Goal: Task Accomplishment & Management: Manage account settings

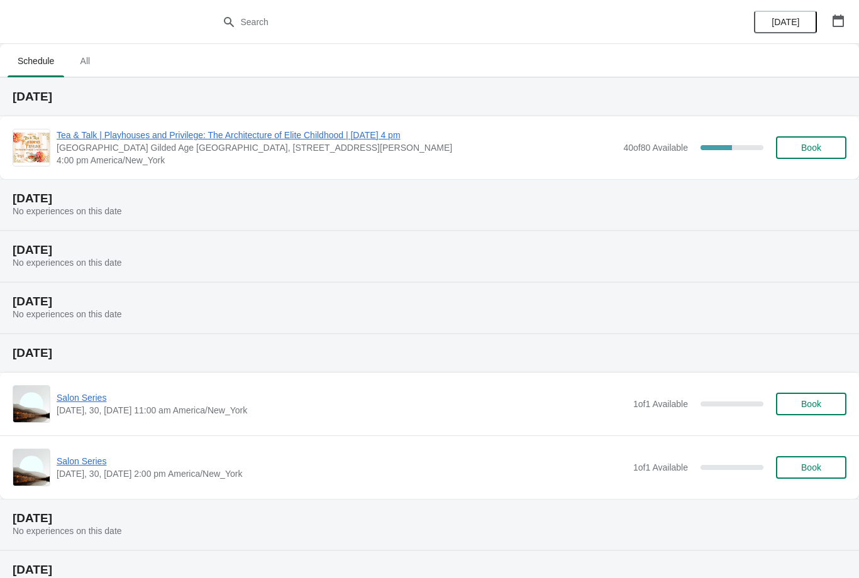
click at [389, 140] on span "Tea & Talk | Playhouses and Privilege: The Architecture of Elite Childhood | [D…" at bounding box center [337, 135] width 560 height 13
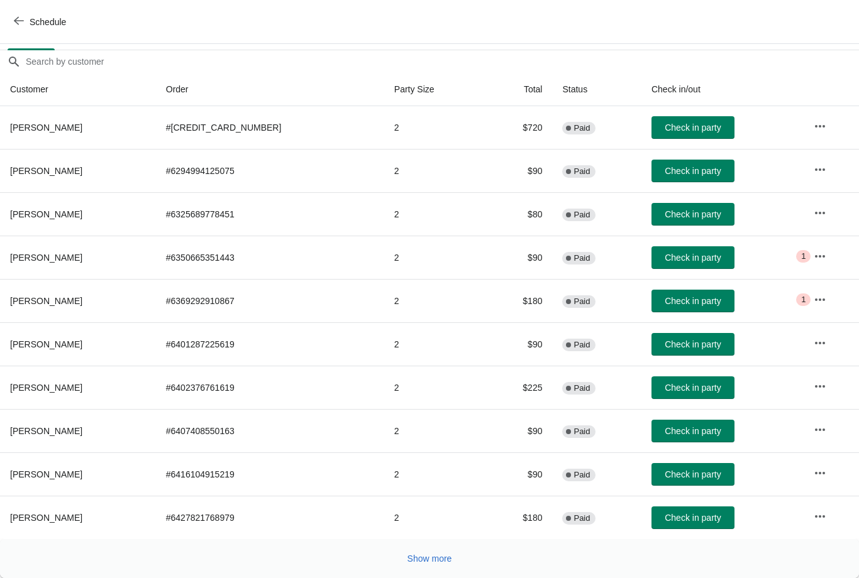
scroll to position [102, 0]
click at [449, 558] on span "Show more" at bounding box center [429, 559] width 45 height 10
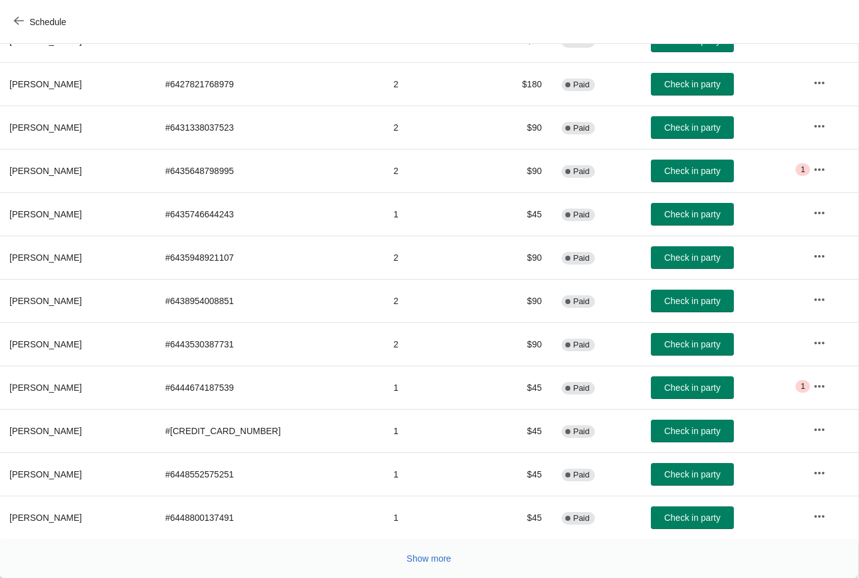
scroll to position [536, 1]
click at [448, 554] on span "Show more" at bounding box center [429, 559] width 45 height 10
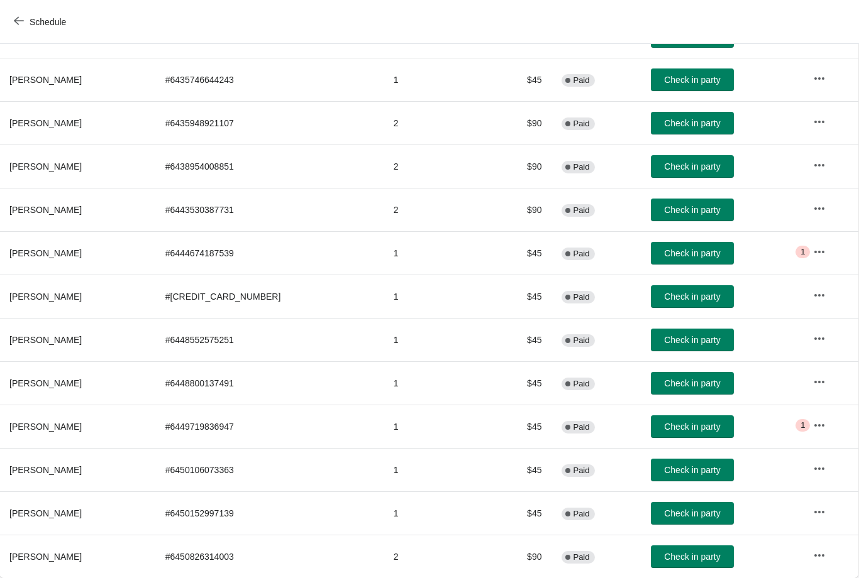
scroll to position [671, 1]
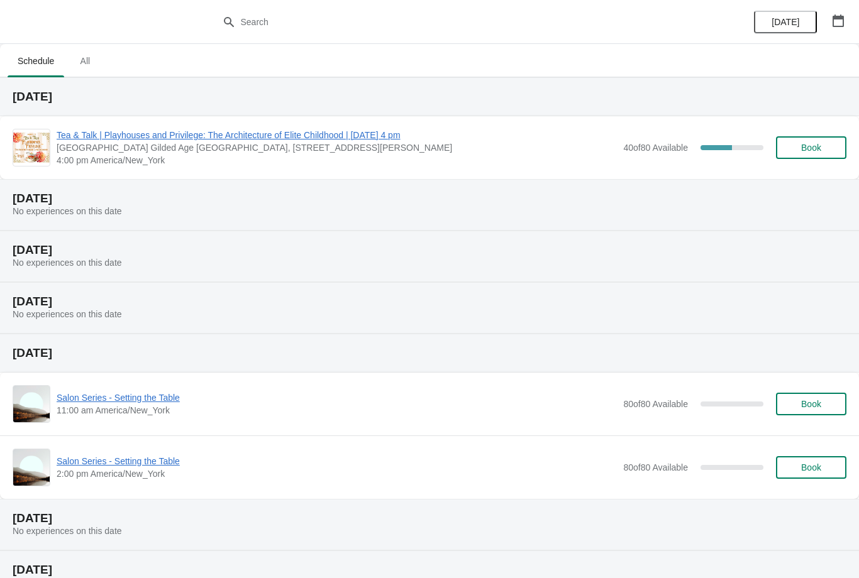
click at [111, 138] on span "Tea & Talk | Playhouses and Privilege: The Architecture of Elite Childhood | [D…" at bounding box center [337, 135] width 560 height 13
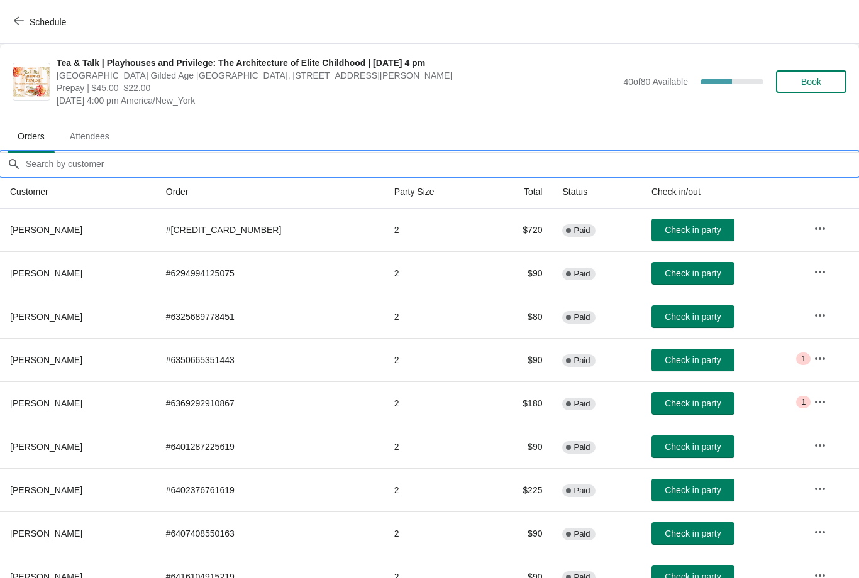
click at [73, 170] on input "Orders filter search" at bounding box center [442, 164] width 834 height 23
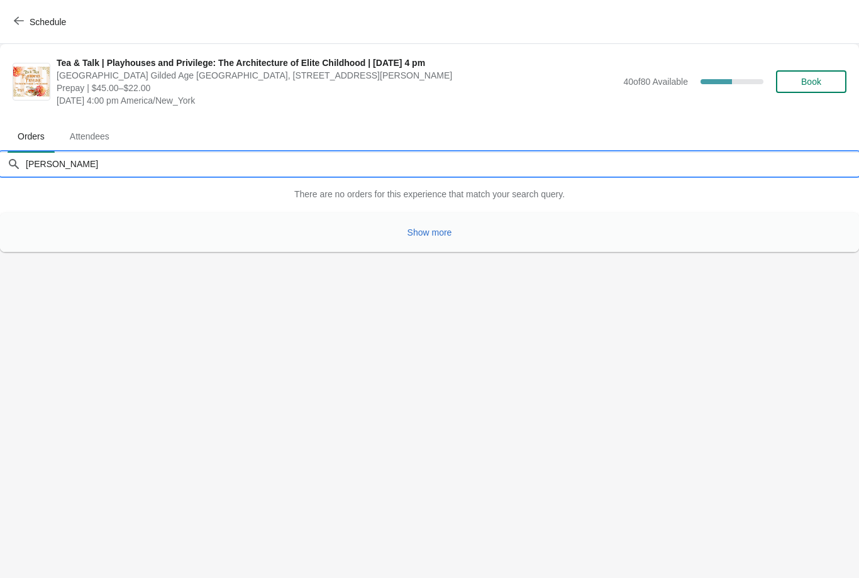
type input "Tait"
click at [425, 233] on span "Show more" at bounding box center [429, 233] width 45 height 10
click at [55, 167] on input "Tait" at bounding box center [442, 164] width 834 height 23
click at [21, 25] on icon "button" at bounding box center [19, 21] width 10 height 10
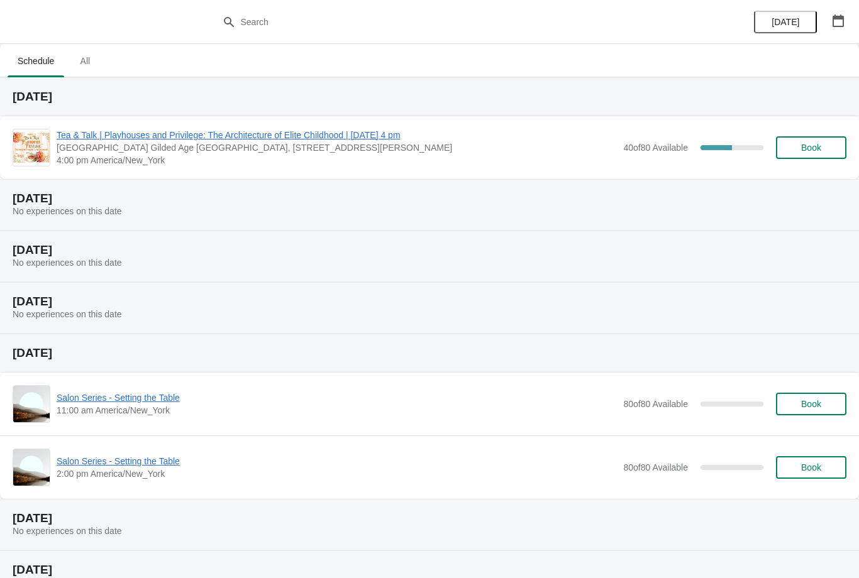
click at [223, 131] on span "Tea & Talk | Playhouses and Privilege: The Architecture of Elite Childhood | [D…" at bounding box center [337, 135] width 560 height 13
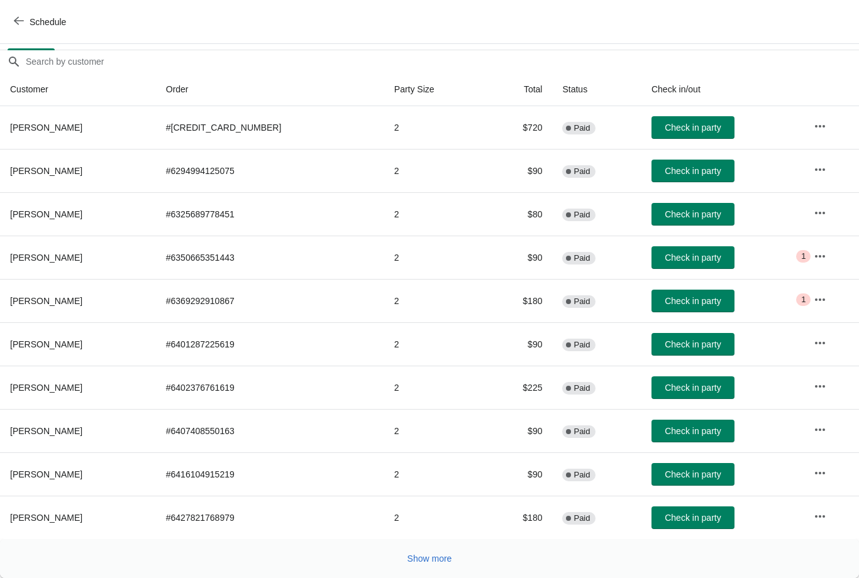
scroll to position [102, 0]
click at [422, 555] on span "Show more" at bounding box center [429, 559] width 45 height 10
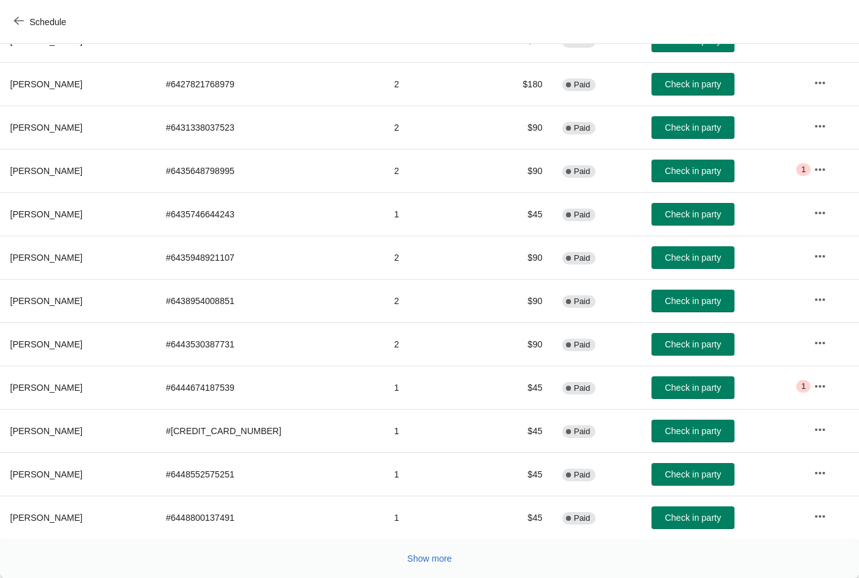
scroll to position [536, 0]
click at [422, 557] on span "Show more" at bounding box center [429, 559] width 45 height 10
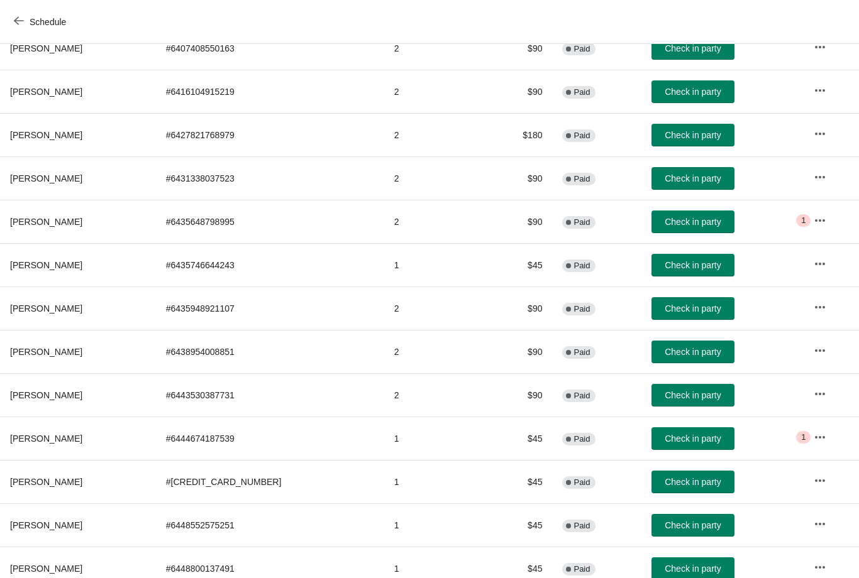
scroll to position [486, 0]
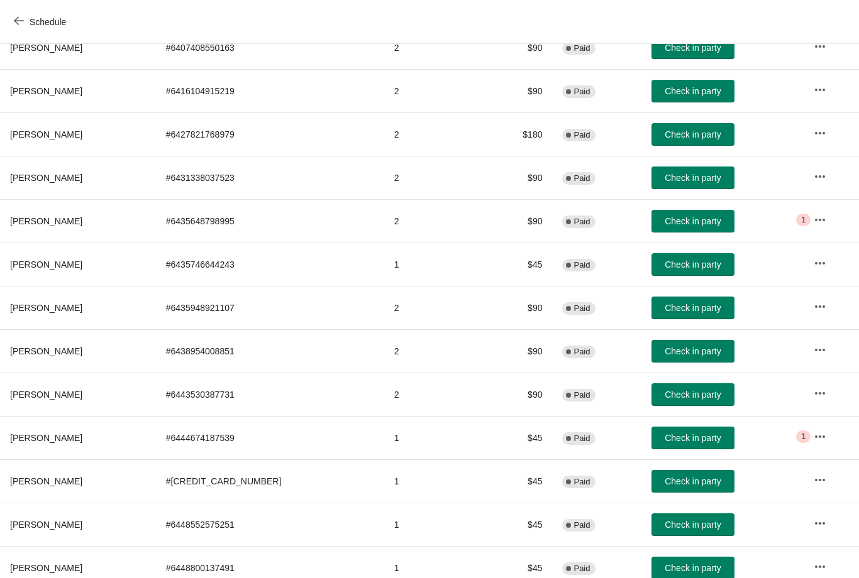
click at [684, 350] on span "Check in party" at bounding box center [692, 351] width 56 height 10
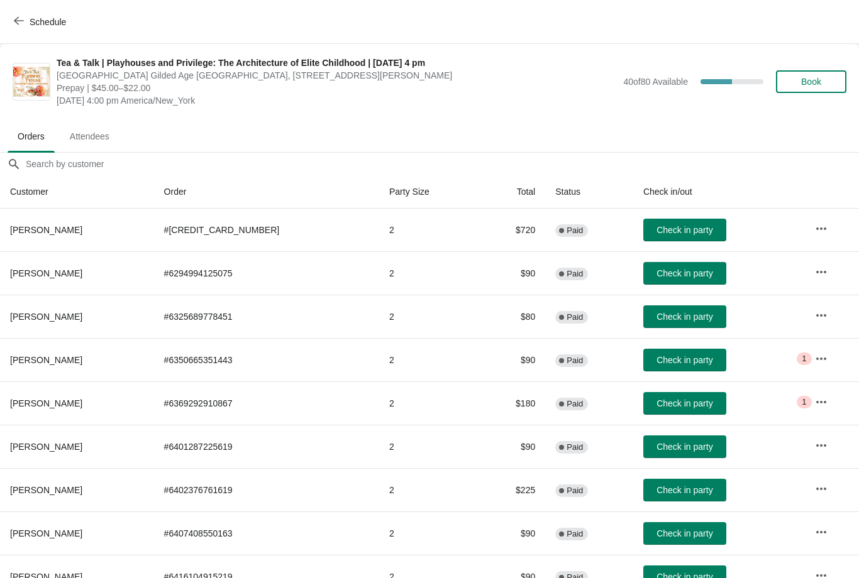
scroll to position [0, 0]
click at [681, 275] on span "Check in party" at bounding box center [684, 273] width 56 height 10
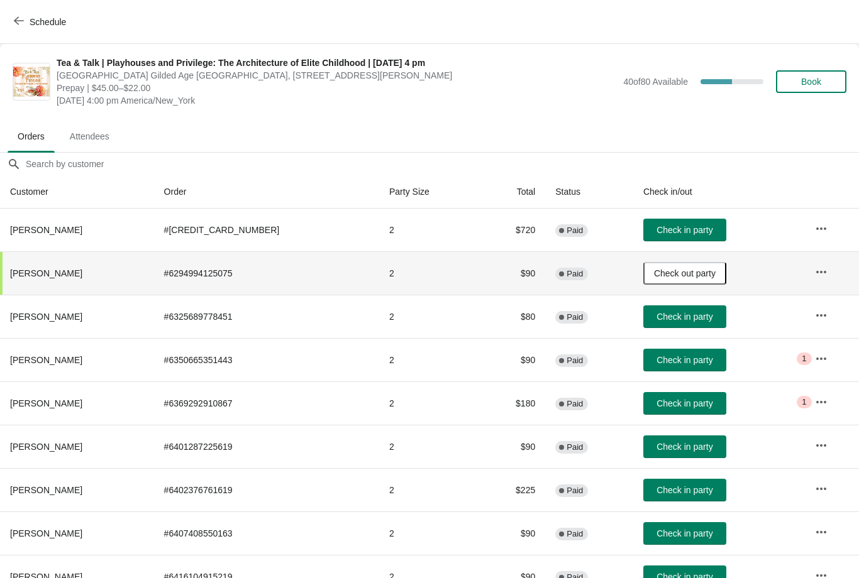
click at [154, 516] on th "[PERSON_NAME]" at bounding box center [77, 533] width 154 height 43
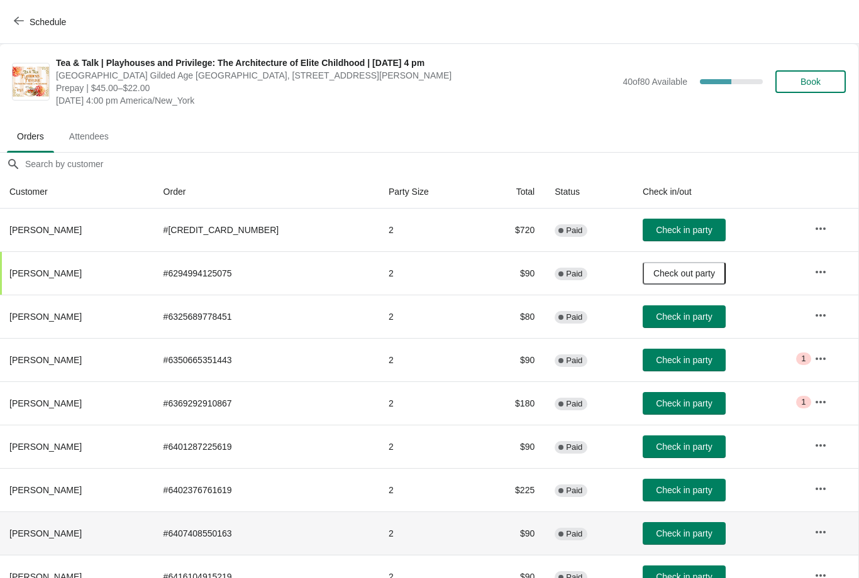
scroll to position [0, 1]
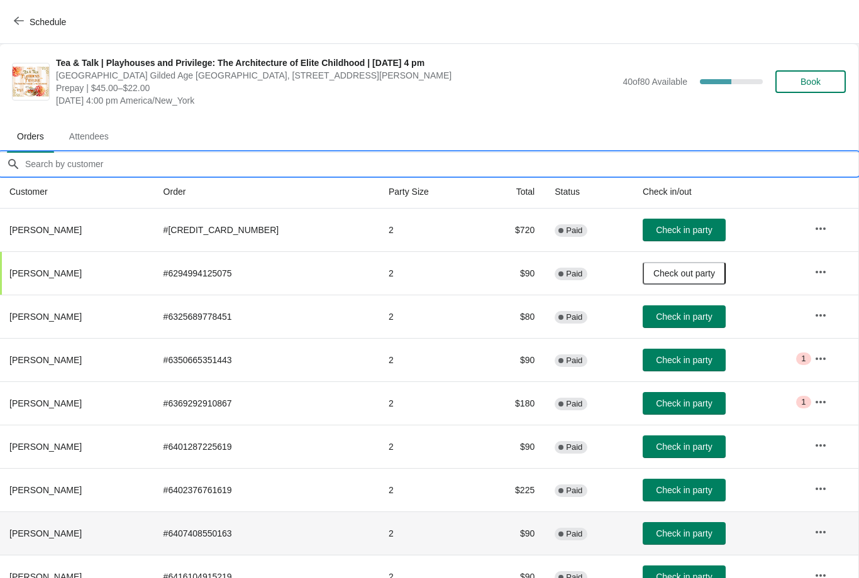
click at [92, 165] on input "Orders filter search" at bounding box center [442, 164] width 834 height 23
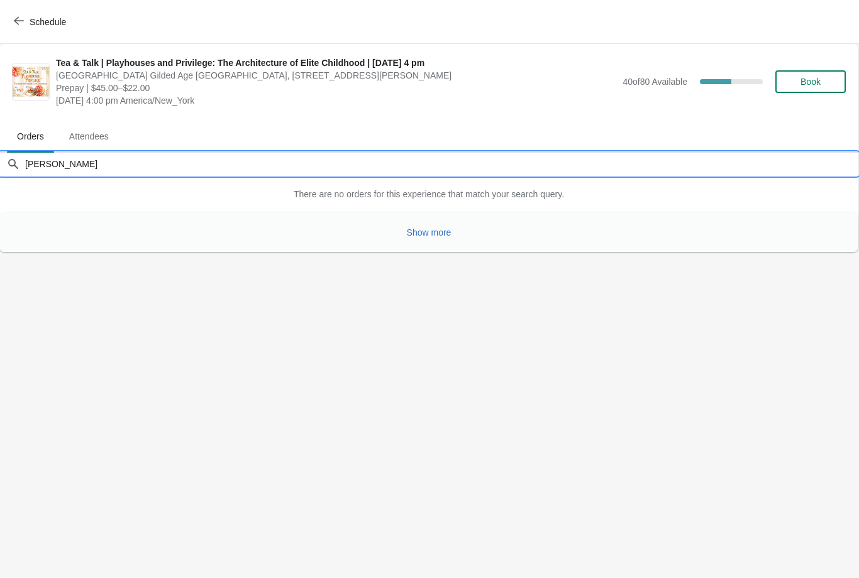
click at [436, 233] on span "Show more" at bounding box center [429, 233] width 45 height 10
click at [396, 169] on input "Jackie" at bounding box center [442, 164] width 834 height 23
type input "J"
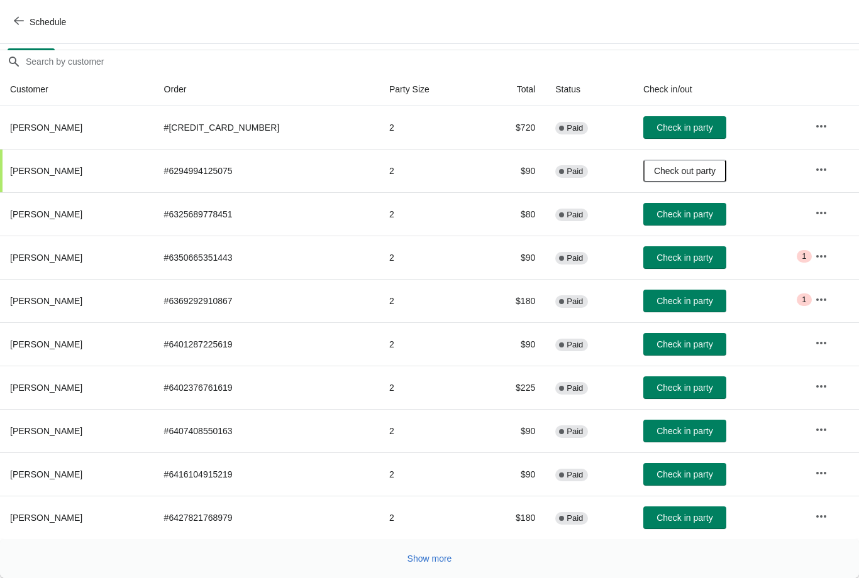
scroll to position [102, 0]
click at [422, 563] on span "Show more" at bounding box center [429, 559] width 45 height 10
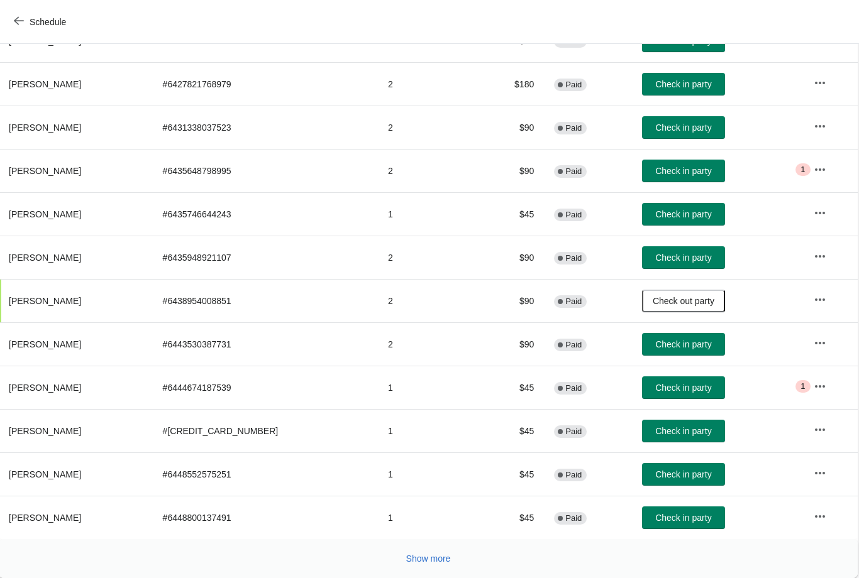
scroll to position [536, 1]
click at [424, 564] on span "Show more" at bounding box center [429, 559] width 45 height 10
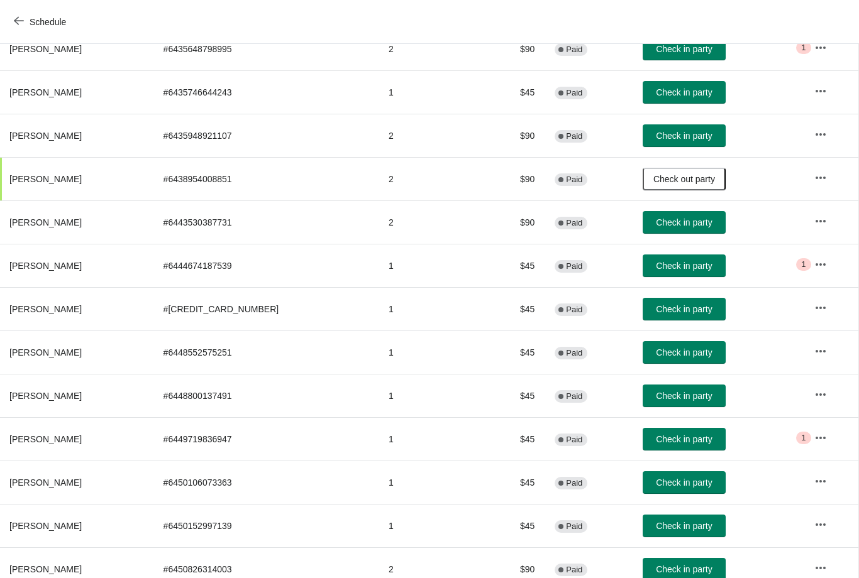
scroll to position [659, 1]
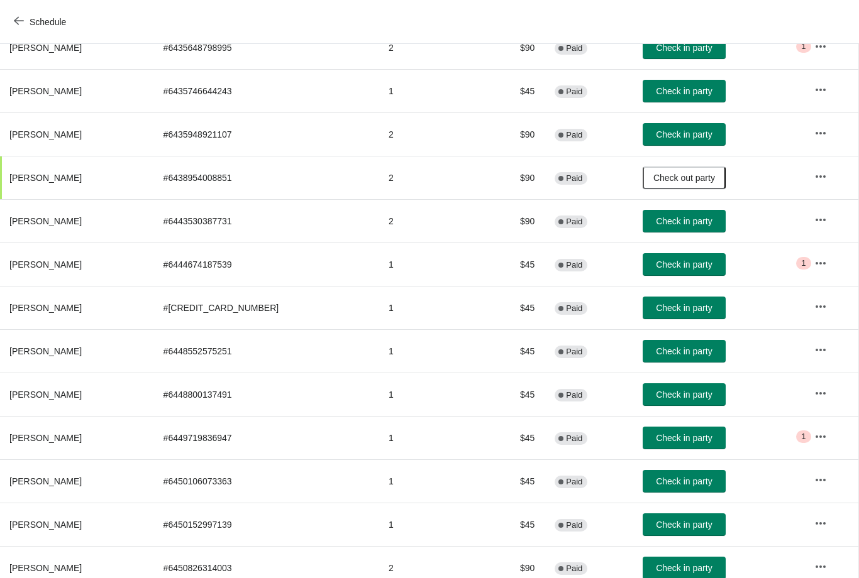
click at [667, 438] on span "Check in party" at bounding box center [684, 438] width 56 height 10
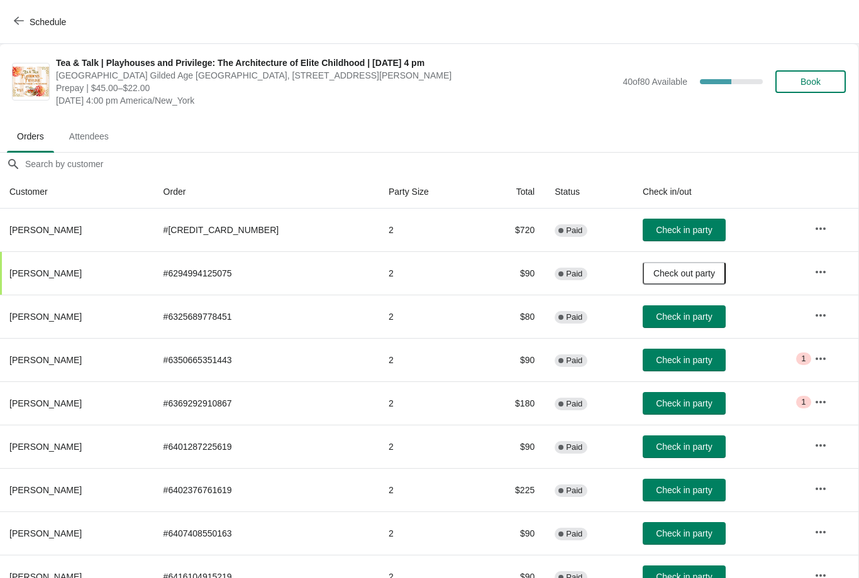
scroll to position [0, 1]
click at [804, 79] on span "Book" at bounding box center [810, 82] width 20 height 10
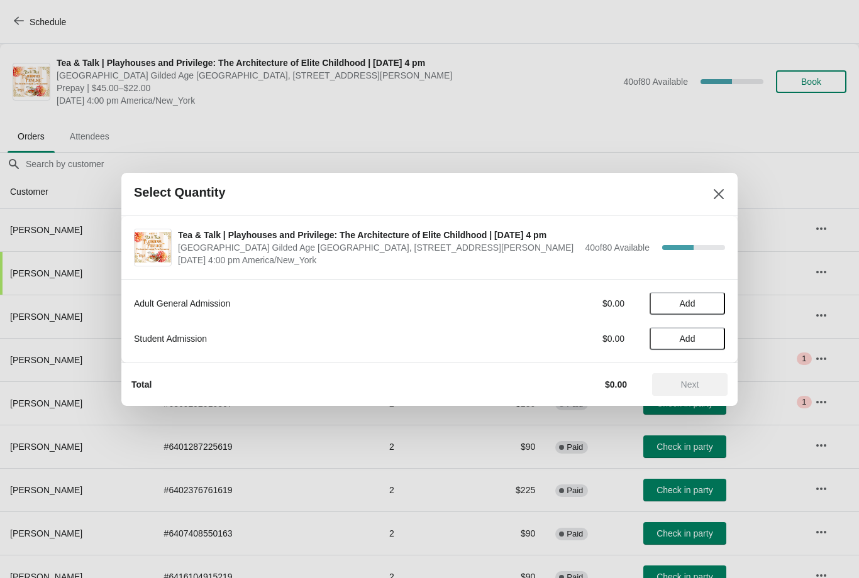
click at [685, 311] on button "Add" at bounding box center [686, 303] width 75 height 23
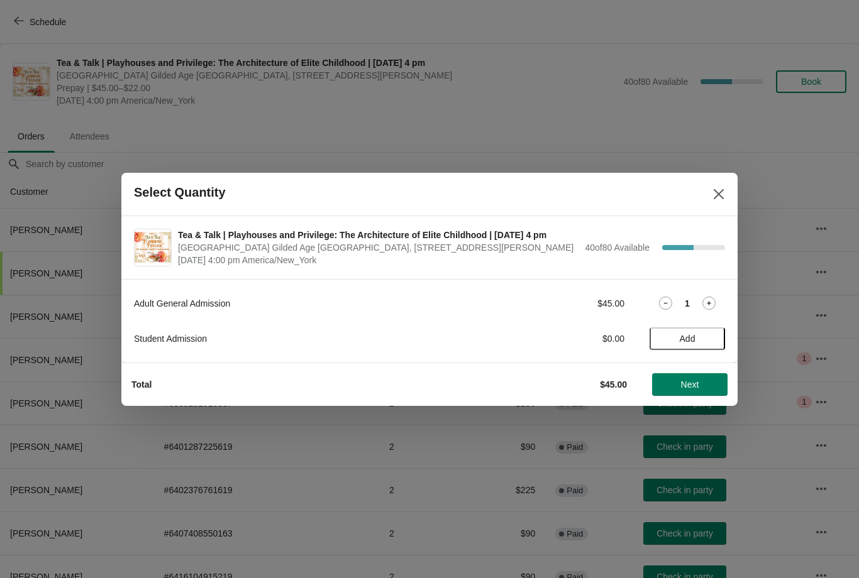
click at [713, 299] on icon at bounding box center [708, 303] width 13 height 13
click at [679, 386] on span "Next" at bounding box center [689, 385] width 55 height 10
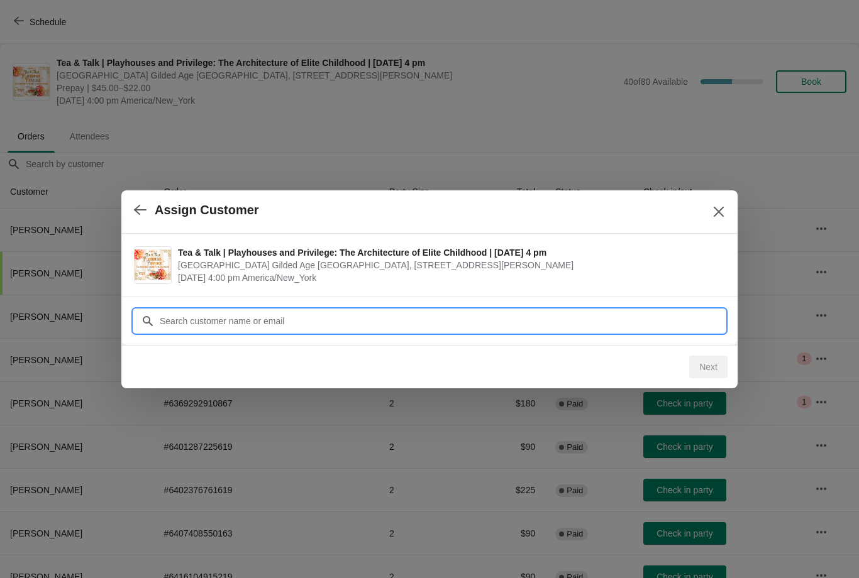
click at [245, 317] on input "Customer" at bounding box center [442, 321] width 566 height 23
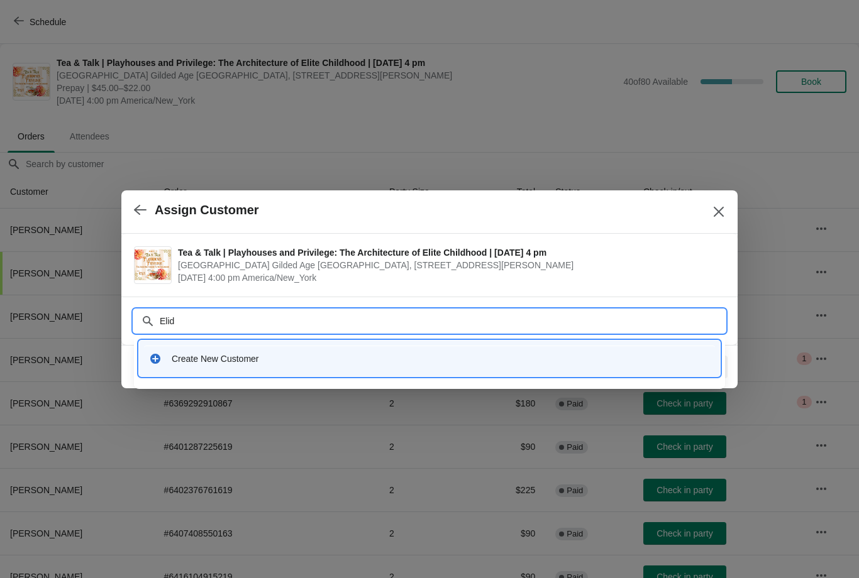
type input "Elida"
click at [224, 361] on div "Create New Customer" at bounding box center [441, 359] width 538 height 13
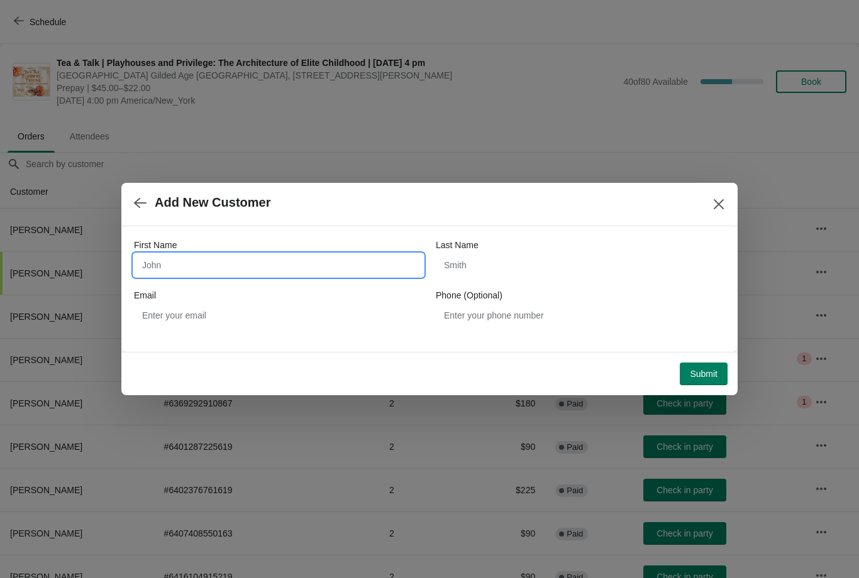
click at [179, 267] on input "First Name" at bounding box center [278, 265] width 289 height 23
type input "E"
type input "Alida"
click at [500, 260] on input "Last Name" at bounding box center [580, 265] width 289 height 23
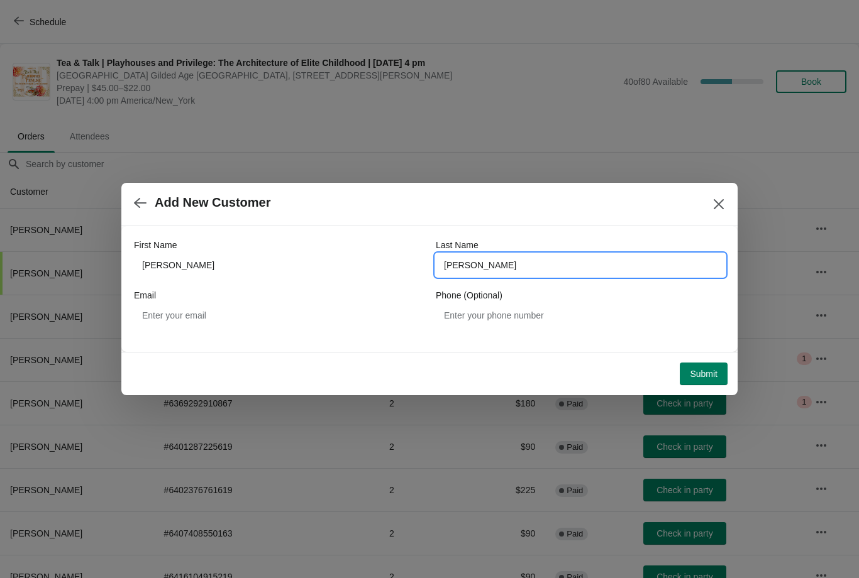
type input "Bowley"
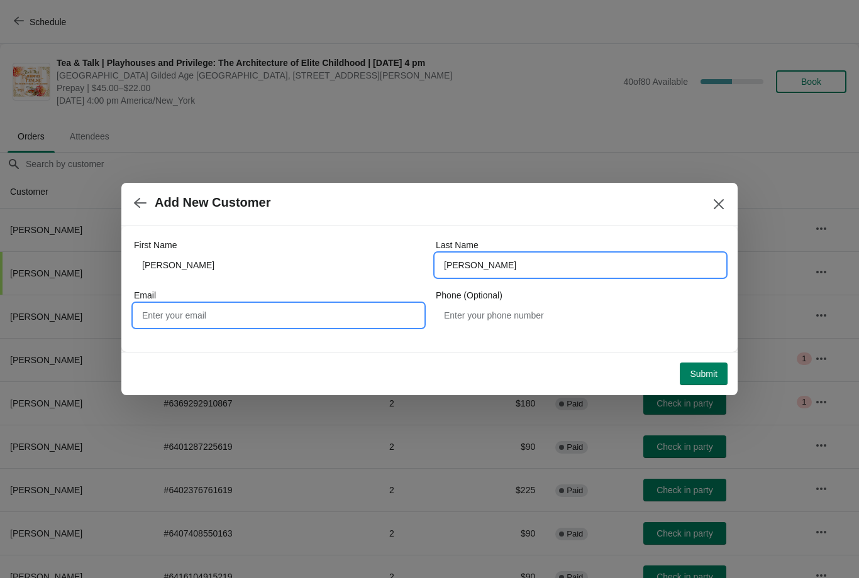
click at [198, 314] on input "Email" at bounding box center [278, 315] width 289 height 23
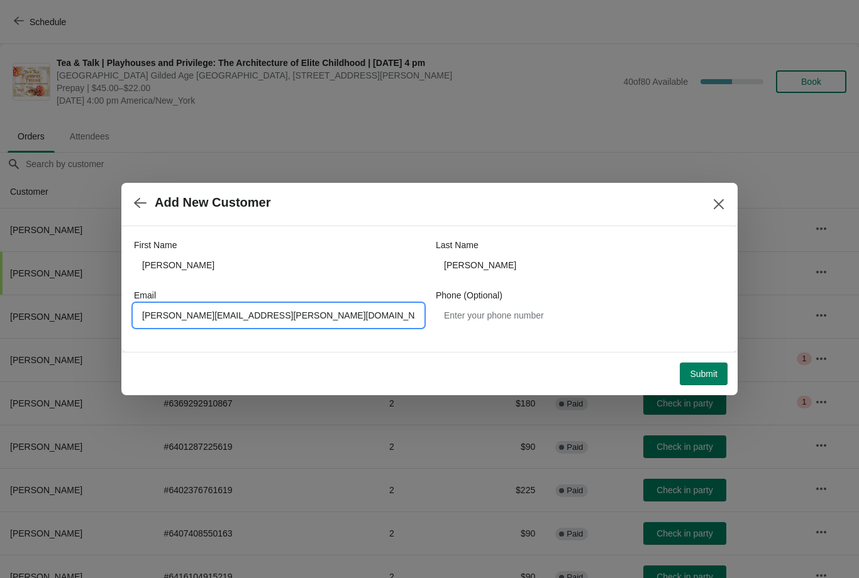
type input "Alida.de.araujo@gmail.com"
click at [688, 380] on button "Submit" at bounding box center [704, 374] width 48 height 23
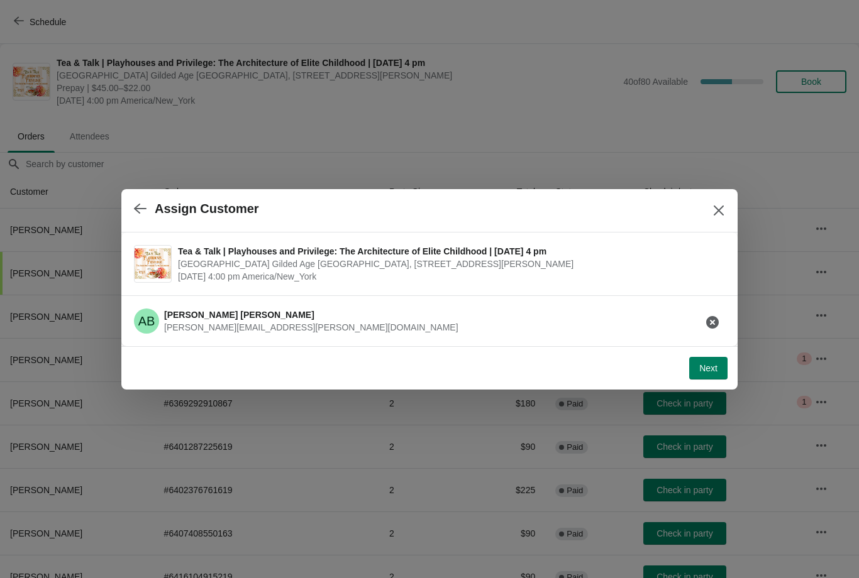
click at [705, 367] on span "Next" at bounding box center [708, 368] width 18 height 10
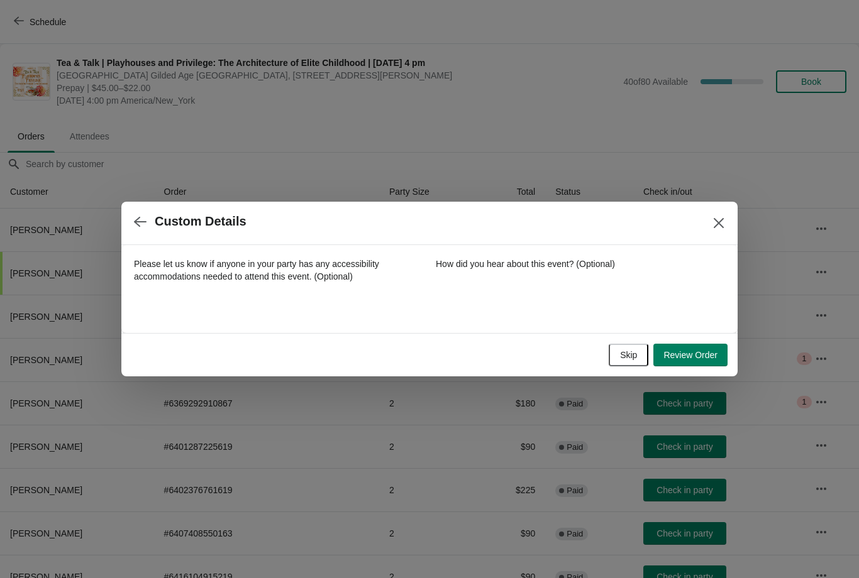
click at [693, 355] on span "Review Order" at bounding box center [690, 355] width 54 height 10
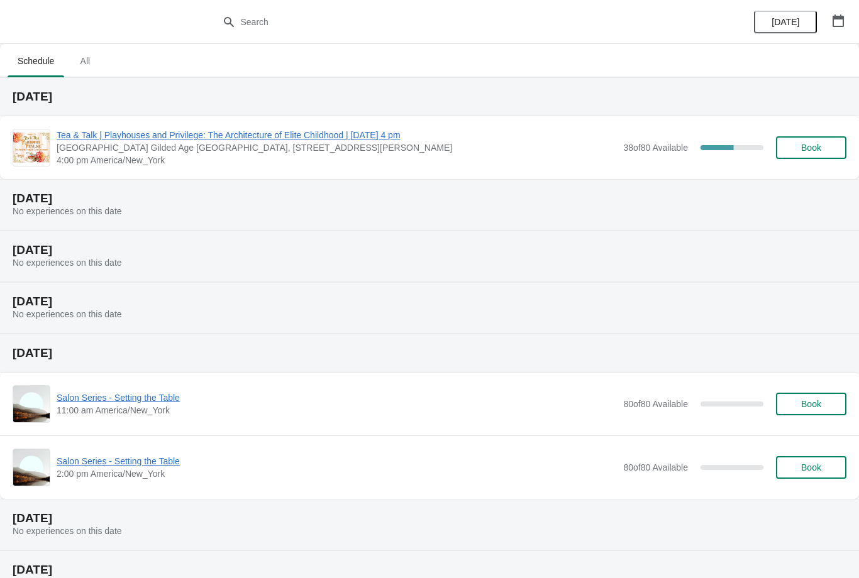
click at [194, 140] on span "Tea & Talk | Playhouses and Privilege: The Architecture of Elite Childhood | [D…" at bounding box center [337, 135] width 560 height 13
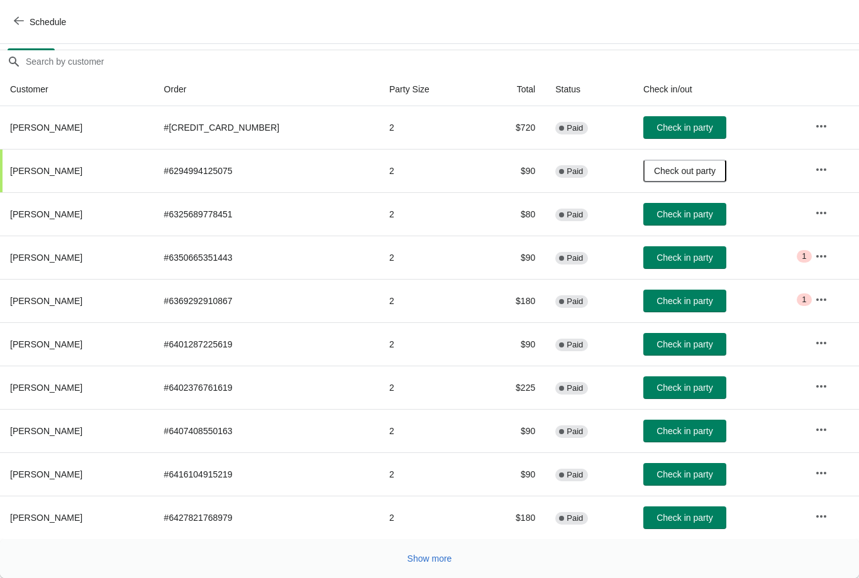
scroll to position [102, 0]
click at [427, 562] on span "Show more" at bounding box center [429, 559] width 45 height 10
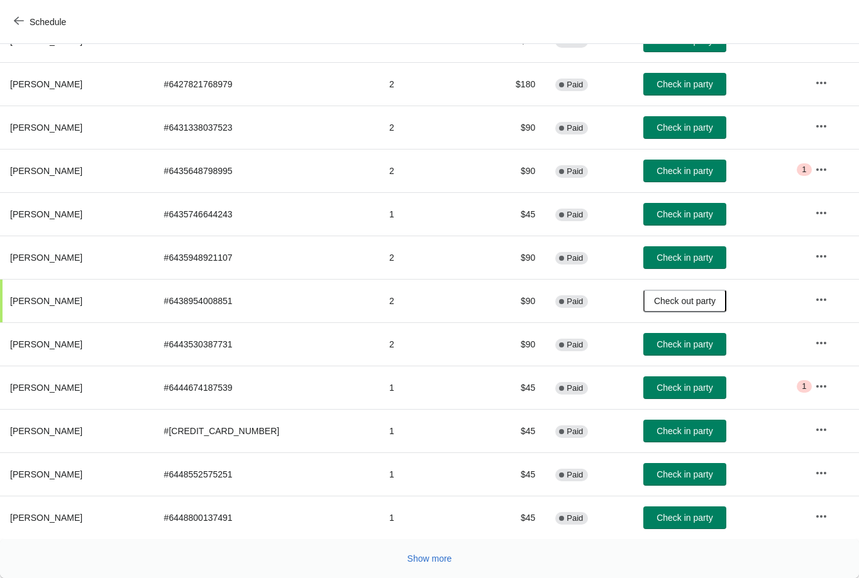
scroll to position [536, 0]
click at [426, 566] on button "Show more" at bounding box center [429, 559] width 55 height 23
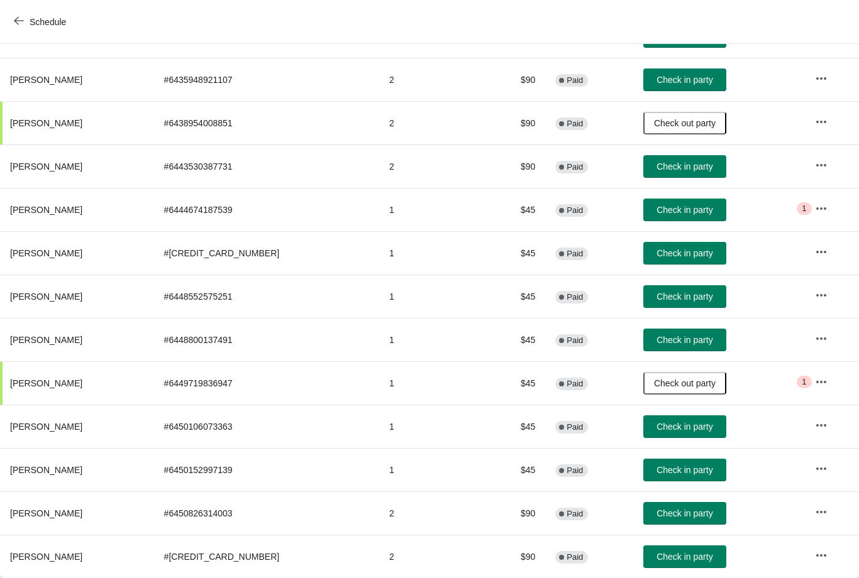
scroll to position [714, 0]
click at [815, 559] on icon "button" at bounding box center [821, 555] width 13 height 13
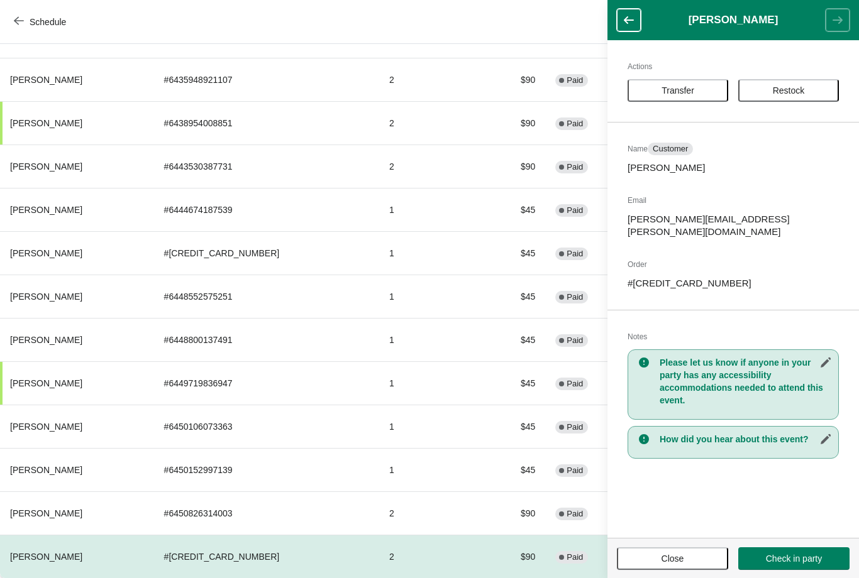
click at [800, 570] on button "Check in party" at bounding box center [793, 559] width 111 height 23
click at [108, 550] on th "[PERSON_NAME]" at bounding box center [77, 556] width 154 height 43
click at [47, 545] on th "[PERSON_NAME]" at bounding box center [77, 556] width 154 height 43
click at [566, 556] on span "Paid" at bounding box center [574, 558] width 16 height 10
click at [691, 471] on div "Actions Transfer Restock Name Customer Alida Bowley Email alida.de.araujo@gmail…" at bounding box center [732, 289] width 251 height 498
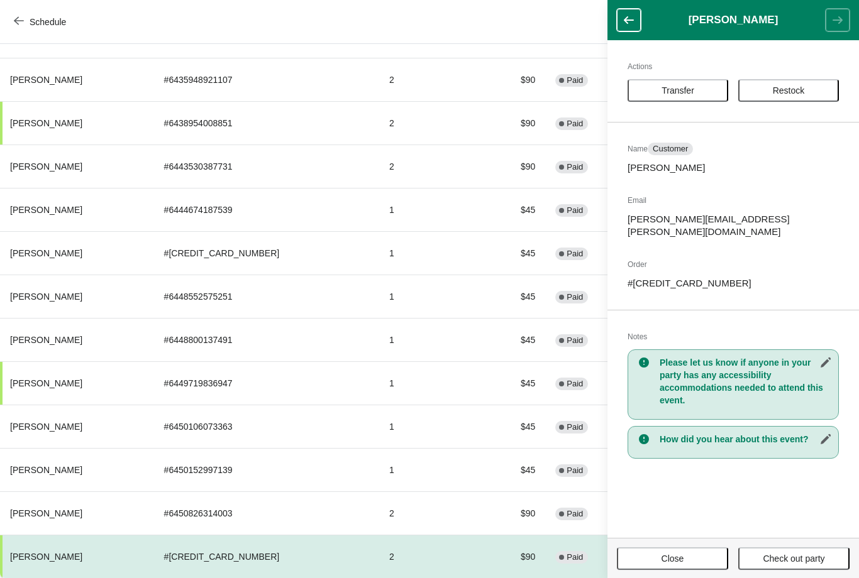
click at [729, 223] on p "alida.de.araujo@gmail.com" at bounding box center [732, 225] width 211 height 25
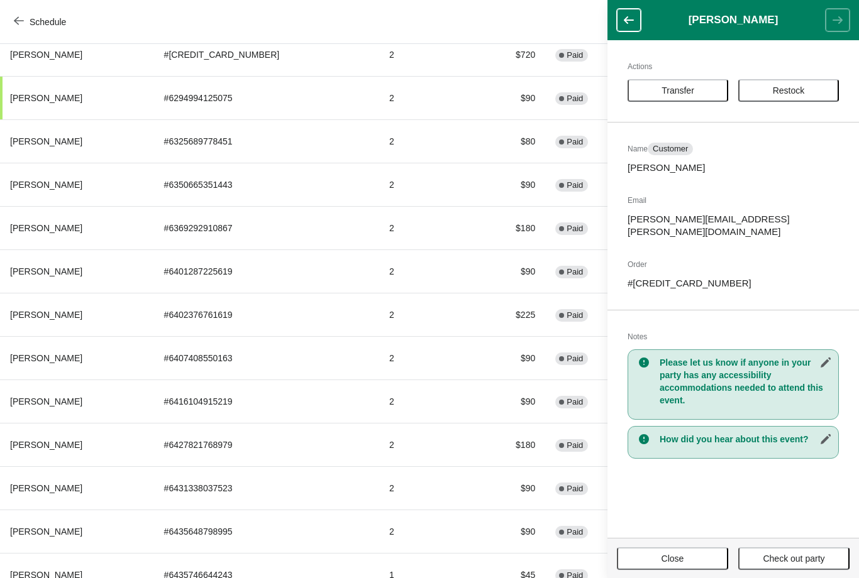
scroll to position [176, 0]
click at [703, 554] on span "Close" at bounding box center [672, 559] width 89 height 10
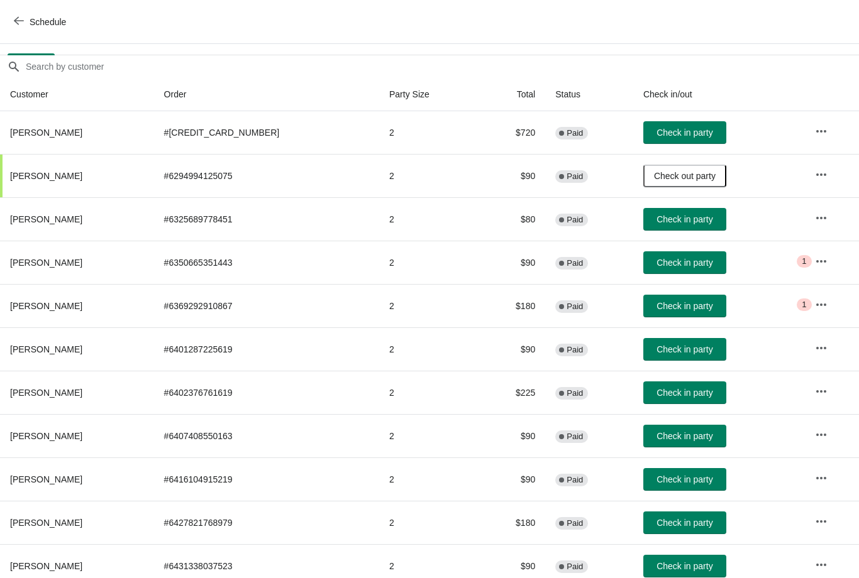
scroll to position [98, 0]
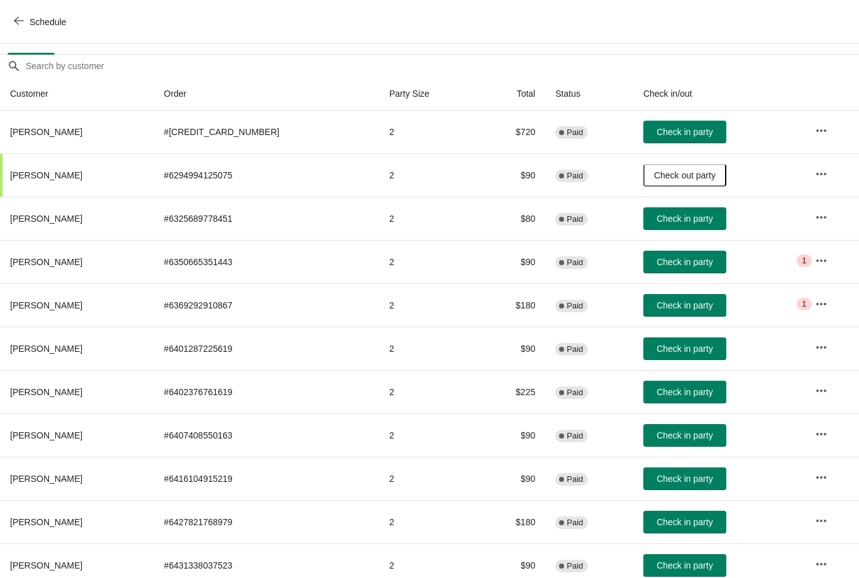
click at [696, 394] on span "Check in party" at bounding box center [684, 392] width 56 height 10
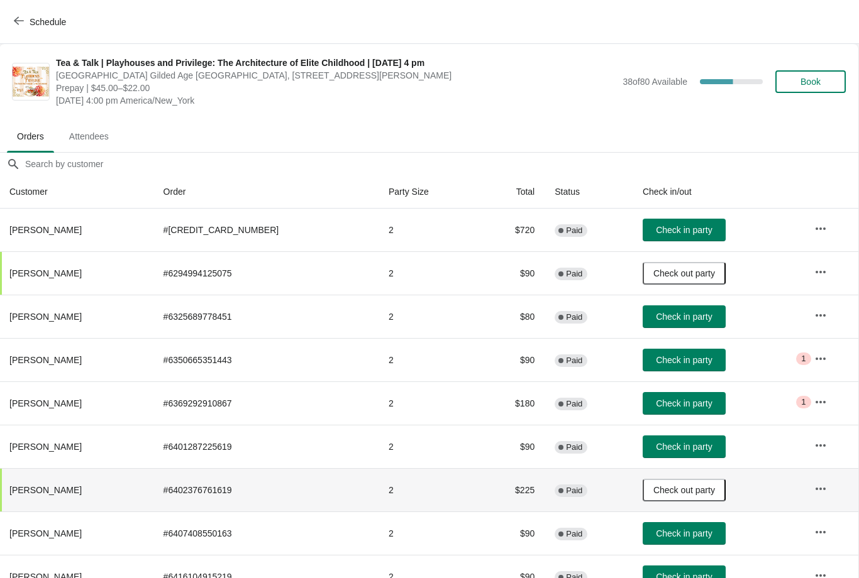
scroll to position [0, 1]
click at [693, 364] on span "Check in party" at bounding box center [684, 360] width 56 height 10
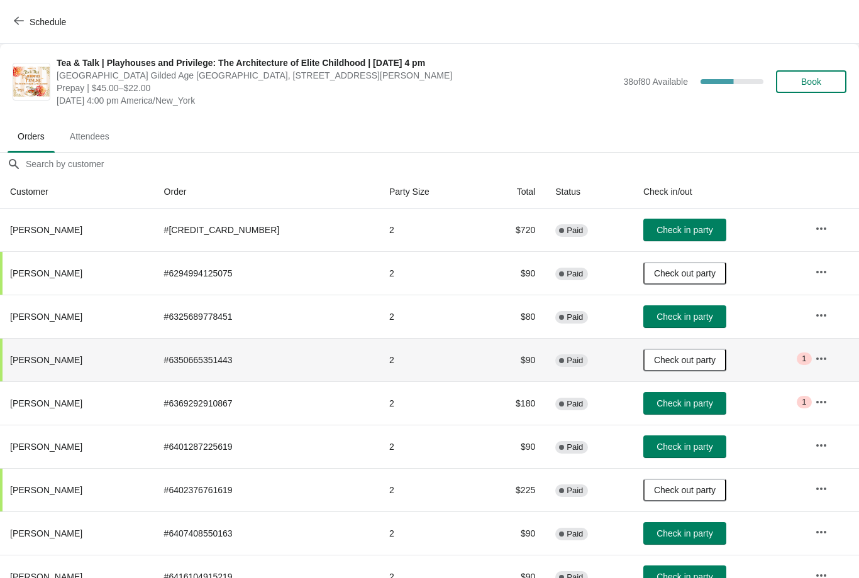
scroll to position [0, 0]
click at [688, 316] on span "Check in party" at bounding box center [684, 317] width 56 height 10
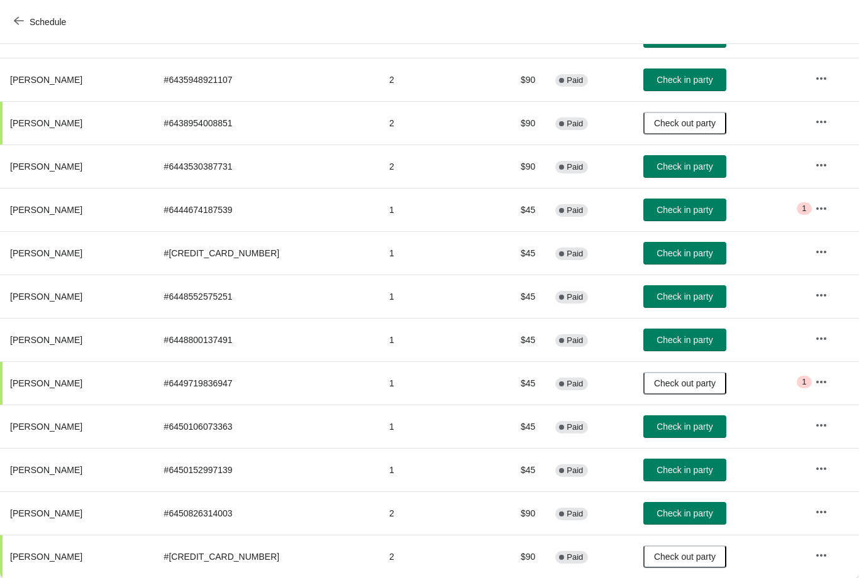
scroll to position [714, 0]
click at [683, 251] on span "Check in party" at bounding box center [684, 253] width 56 height 10
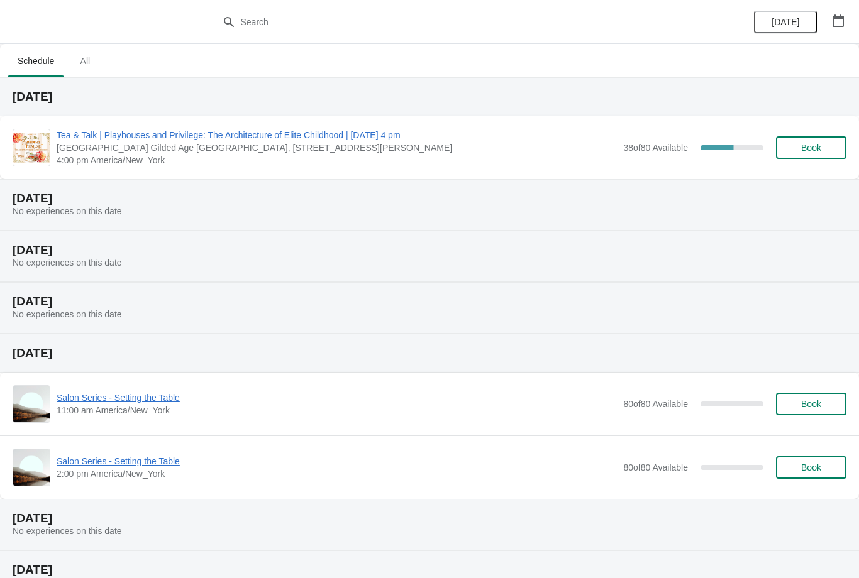
click at [414, 137] on span "Tea & Talk | Playhouses and Privilege: The Architecture of Elite Childhood | [D…" at bounding box center [337, 135] width 560 height 13
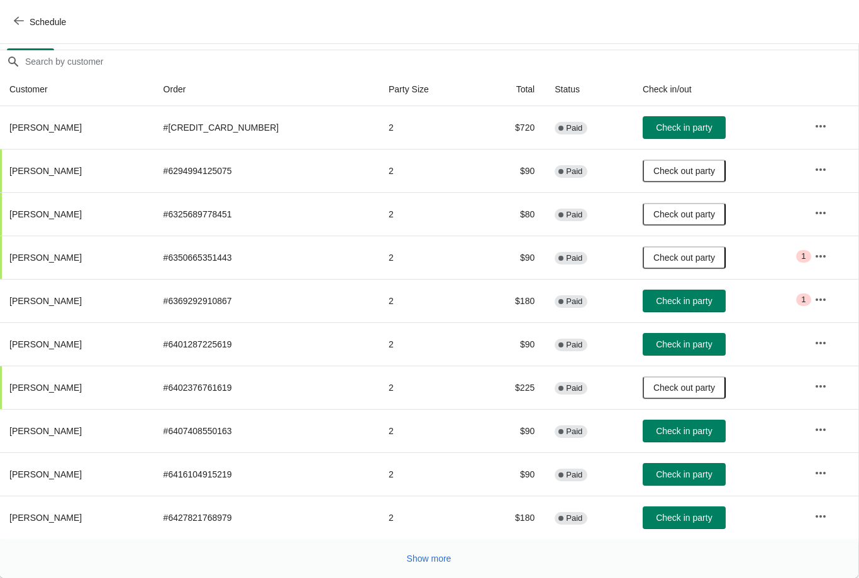
scroll to position [102, 1]
click at [434, 558] on span "Show more" at bounding box center [429, 559] width 45 height 10
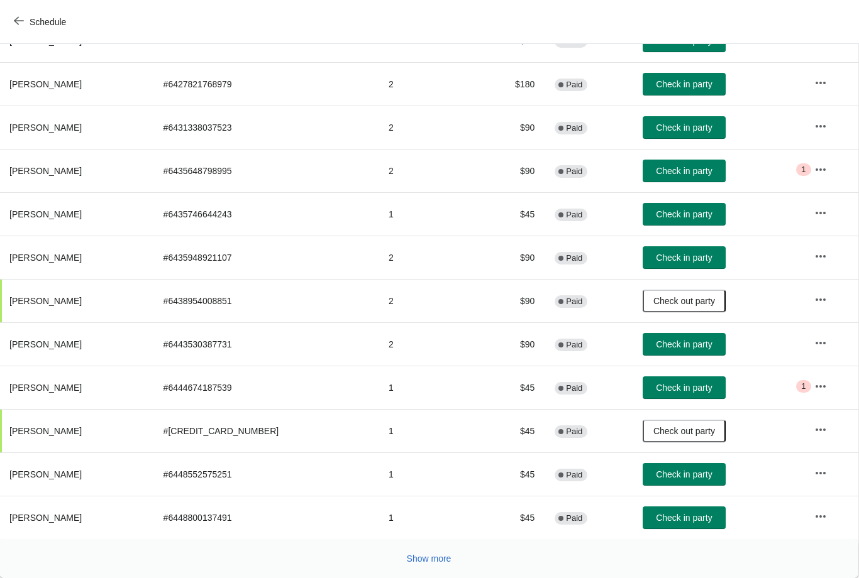
scroll to position [536, 1]
click at [446, 554] on span "Show more" at bounding box center [429, 559] width 45 height 10
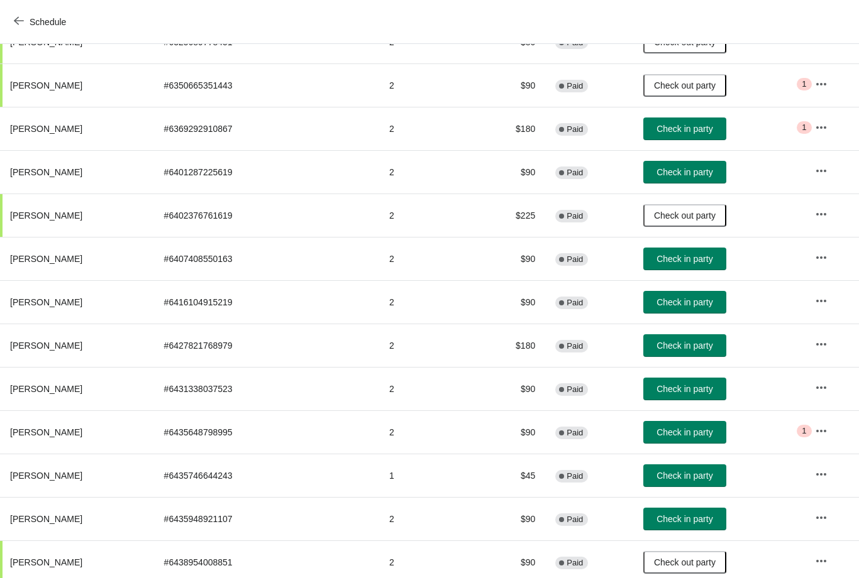
scroll to position [275, 0]
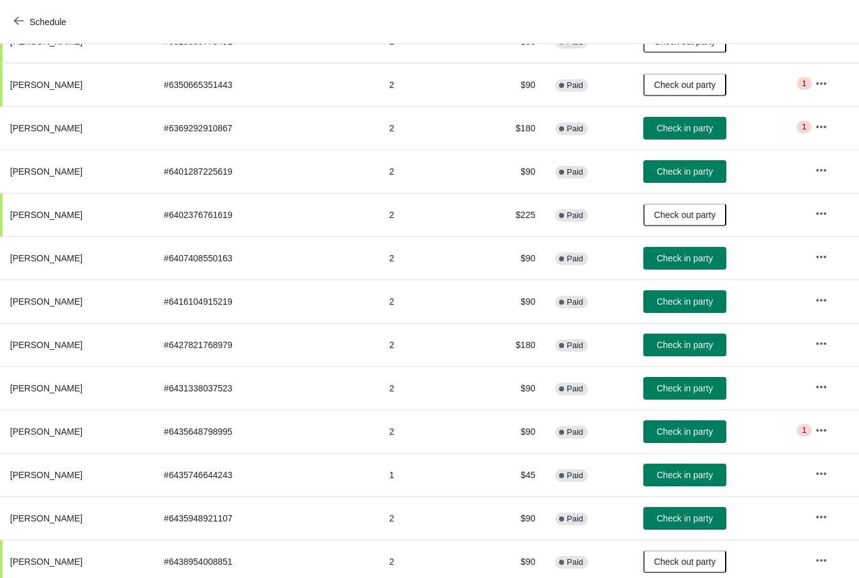
click at [679, 344] on span "Check in party" at bounding box center [684, 345] width 56 height 10
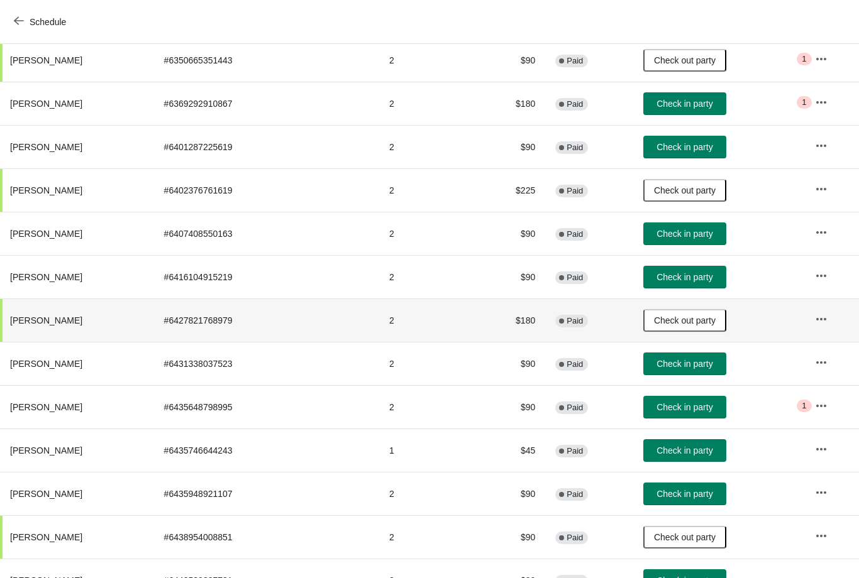
scroll to position [299, 0]
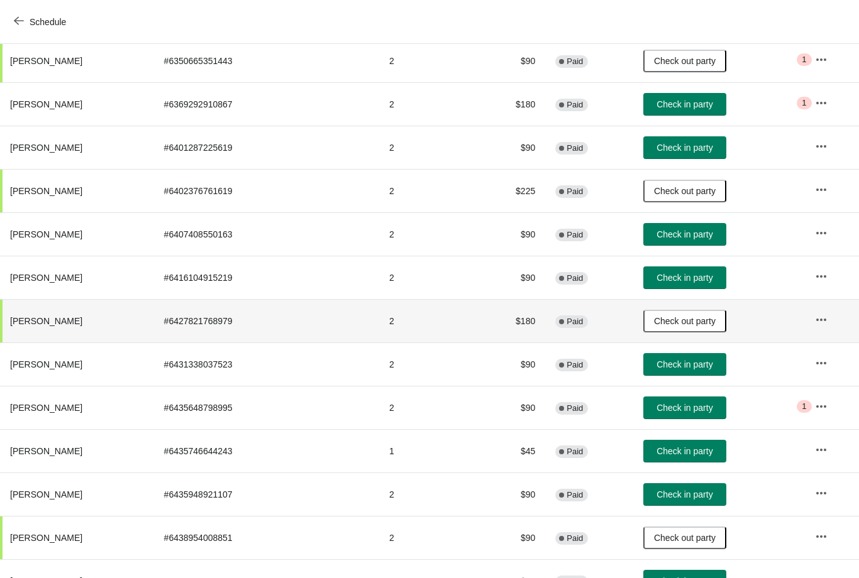
click at [690, 234] on span "Check in party" at bounding box center [684, 234] width 56 height 10
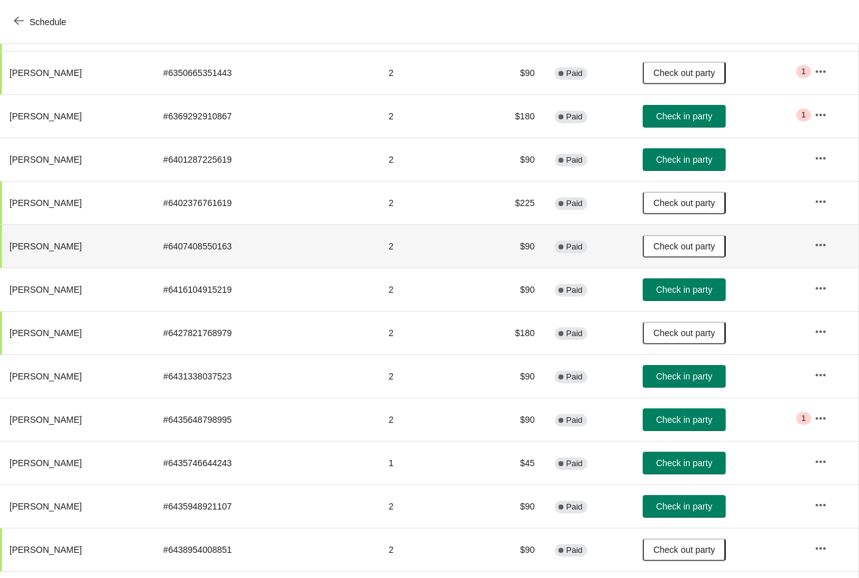
scroll to position [288, 1]
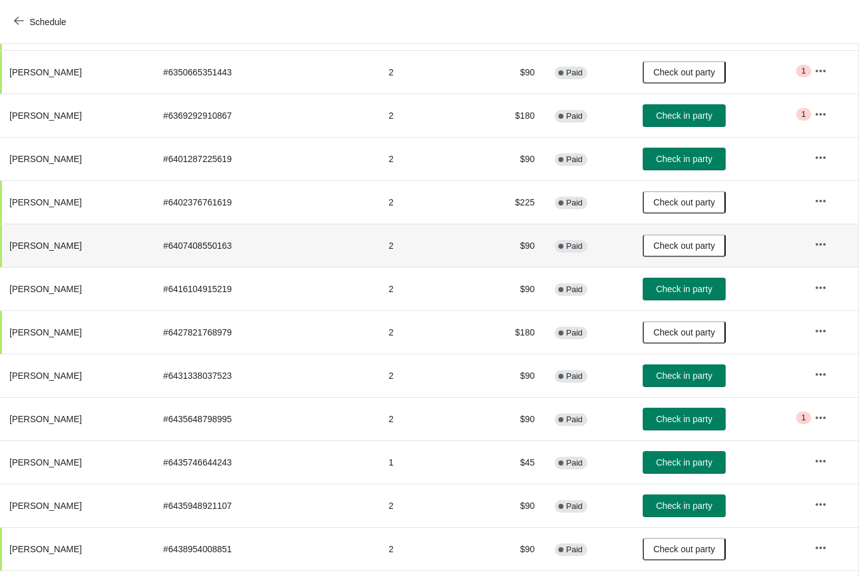
click at [658, 378] on span "Check in party" at bounding box center [684, 376] width 56 height 10
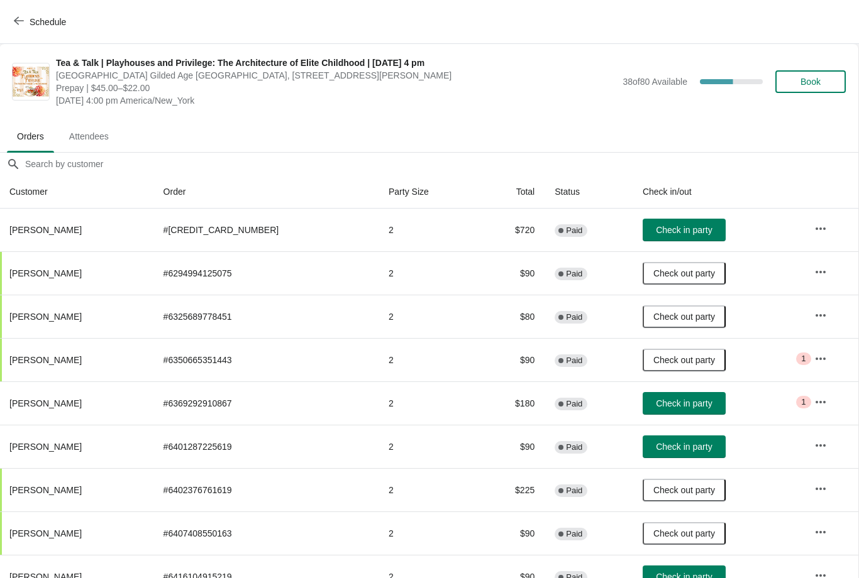
scroll to position [0, 1]
click at [684, 225] on span "Check in party" at bounding box center [684, 230] width 56 height 10
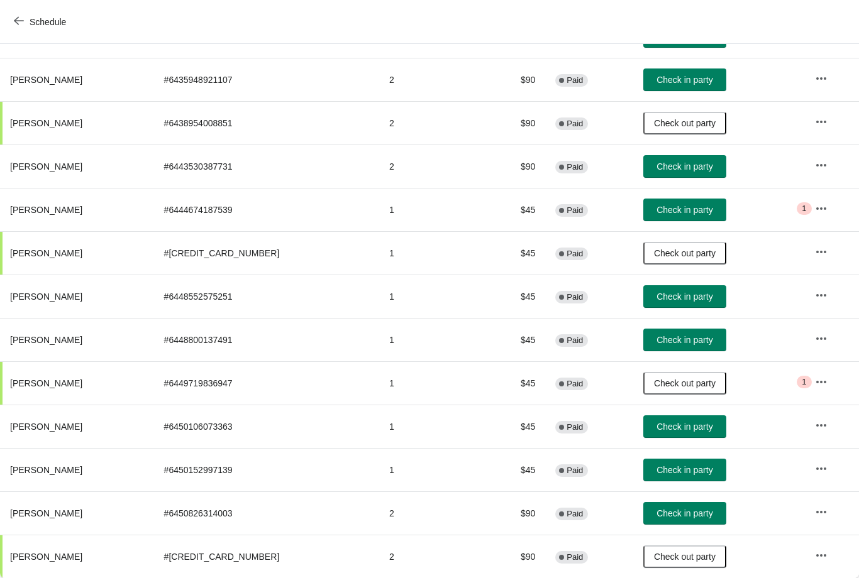
scroll to position [714, 0]
click at [683, 516] on span "Check in party" at bounding box center [684, 514] width 56 height 10
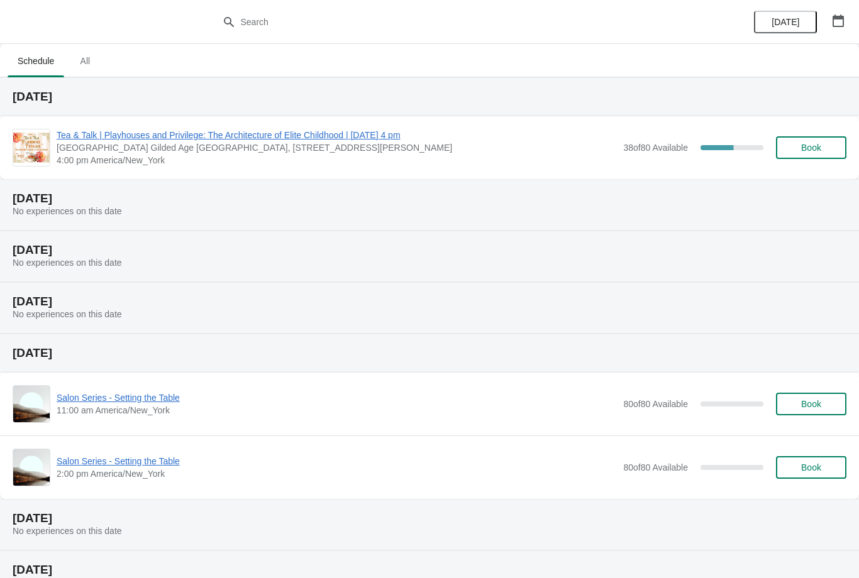
click at [388, 138] on span "Tea & Talk | Playhouses and Privilege: The Architecture of Elite Childhood | [D…" at bounding box center [337, 135] width 560 height 13
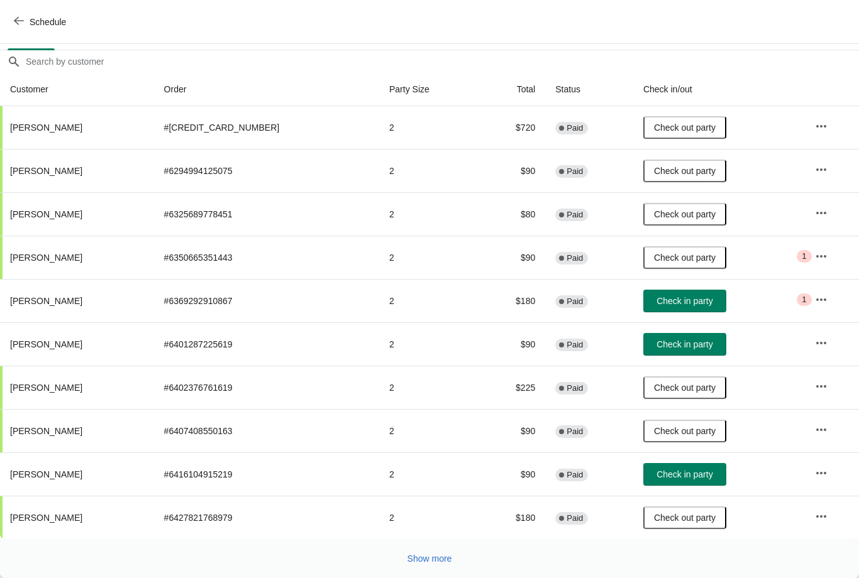
scroll to position [111, 0]
click at [446, 558] on span "Show more" at bounding box center [429, 559] width 45 height 10
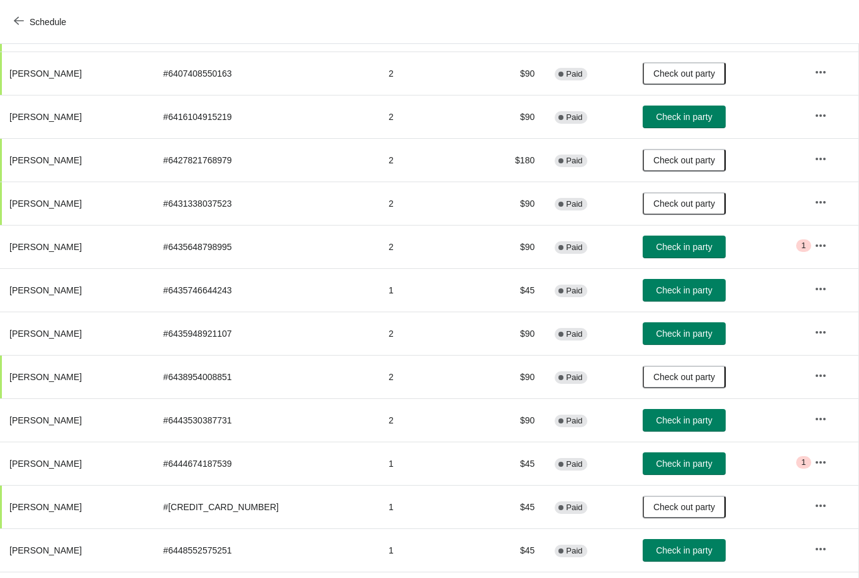
scroll to position [461, 1]
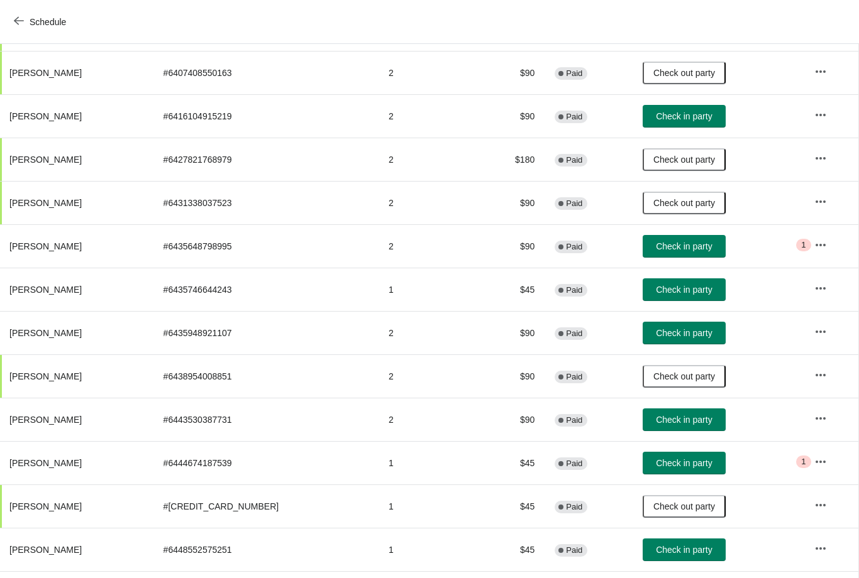
click at [689, 465] on span "Check in party" at bounding box center [684, 463] width 56 height 10
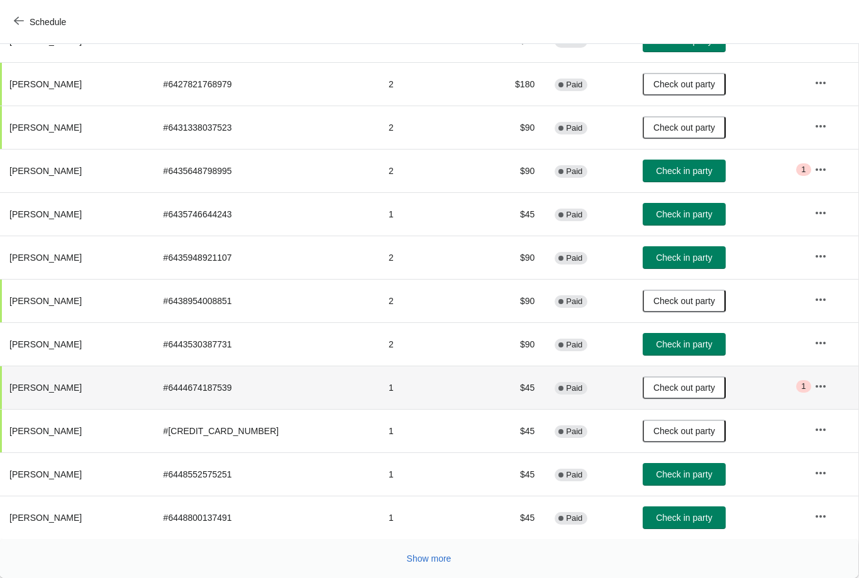
scroll to position [536, 1]
click at [448, 561] on span "Show more" at bounding box center [429, 559] width 45 height 10
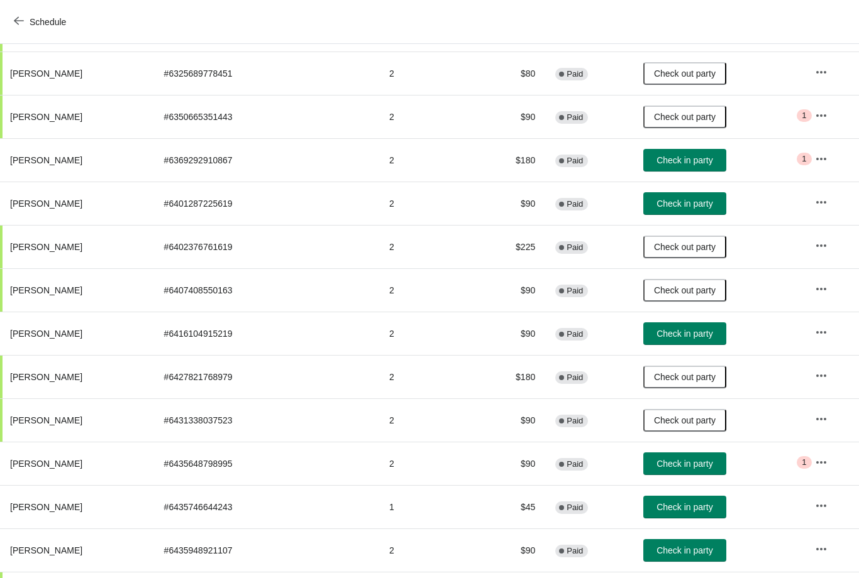
scroll to position [243, 0]
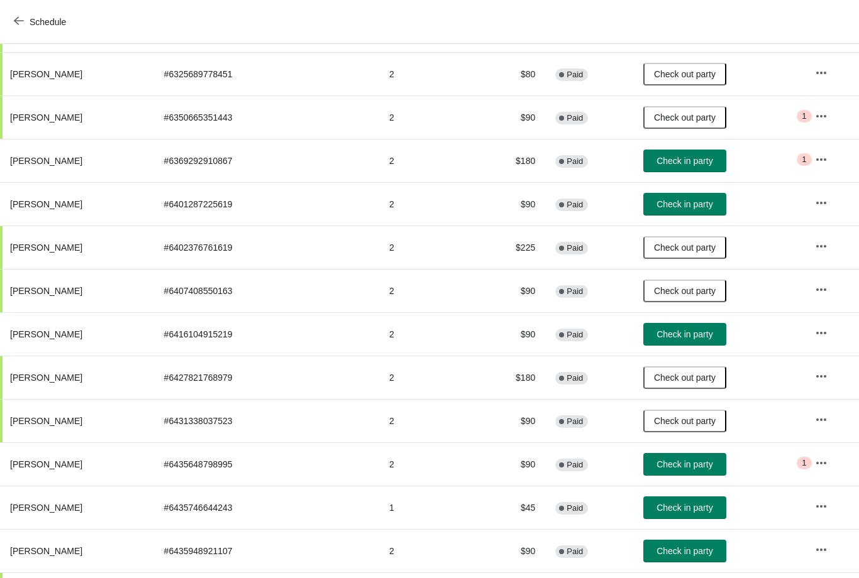
click at [691, 158] on span "Check in party" at bounding box center [684, 161] width 56 height 10
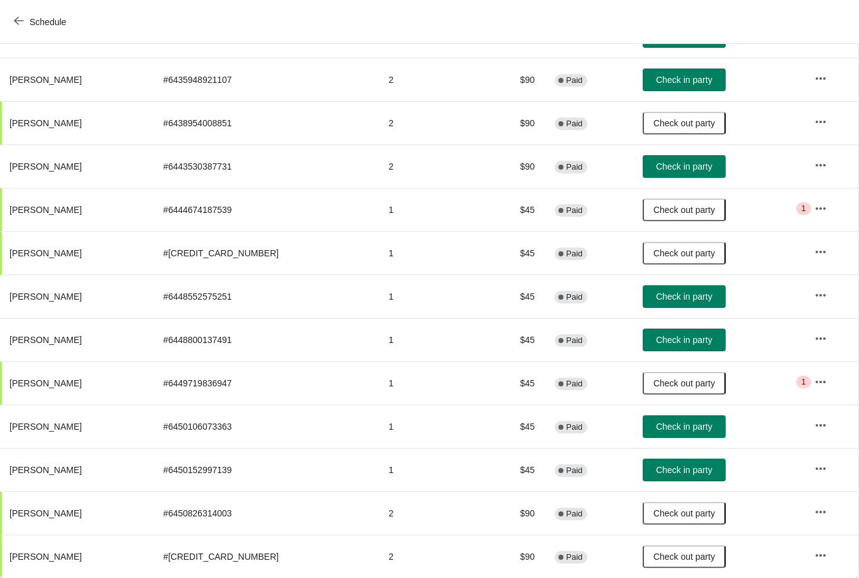
scroll to position [714, 1]
click at [665, 469] on span "Check in party" at bounding box center [684, 470] width 56 height 10
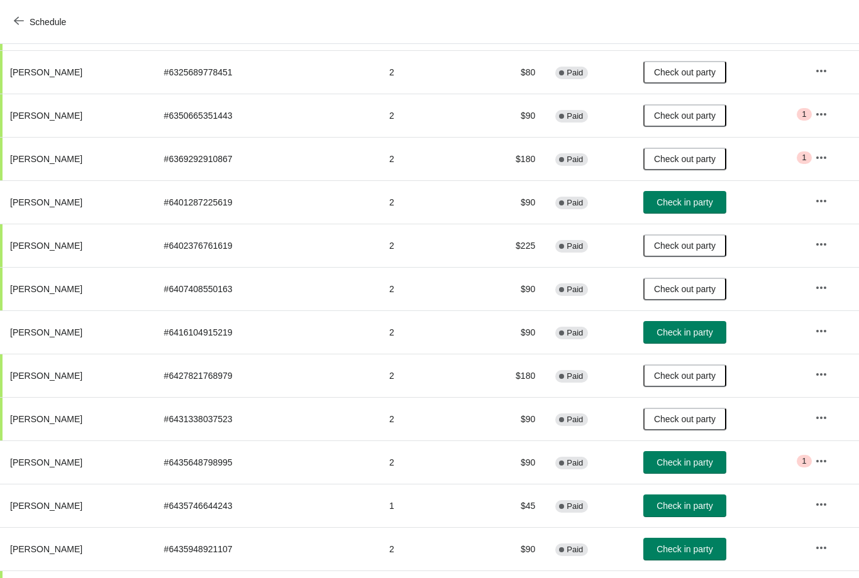
scroll to position [244, 0]
click at [685, 327] on button "Check in party" at bounding box center [684, 333] width 83 height 23
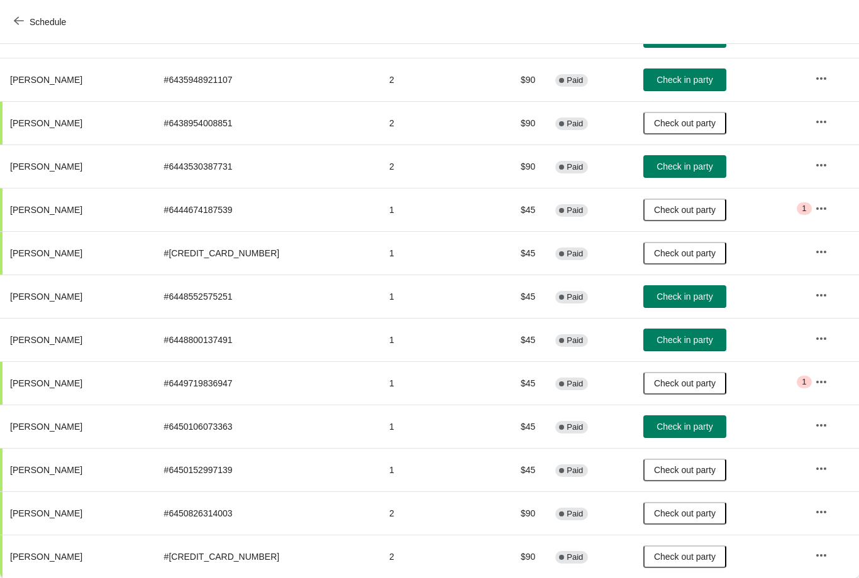
scroll to position [714, 0]
click at [691, 167] on span "Check in party" at bounding box center [684, 167] width 56 height 10
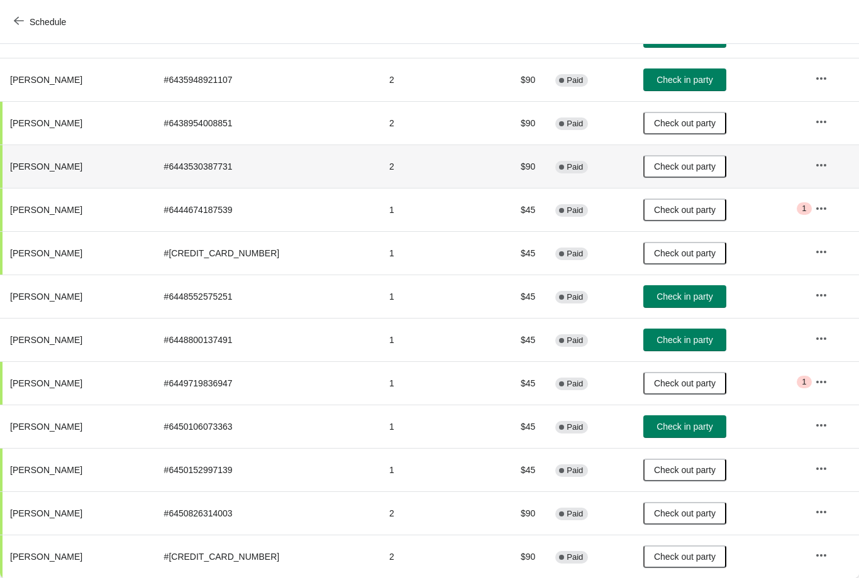
click at [691, 75] on span "Check in party" at bounding box center [684, 80] width 56 height 10
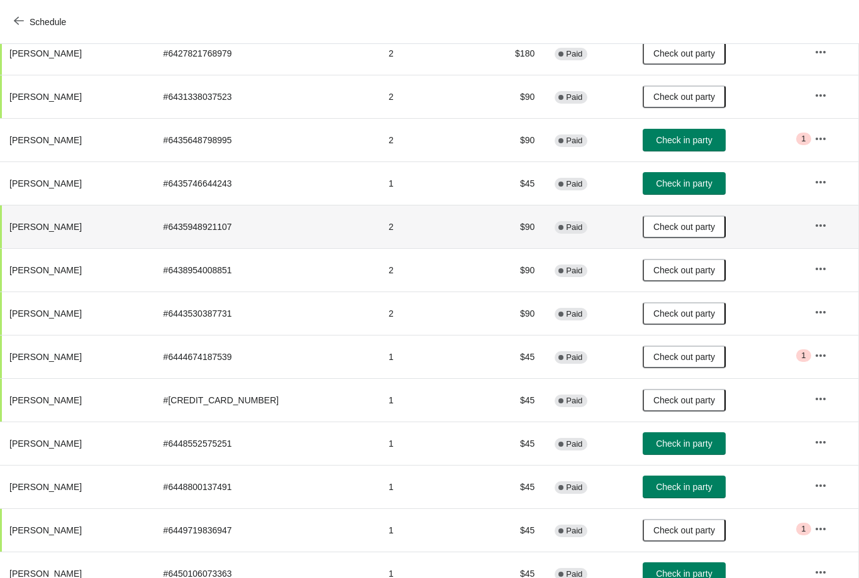
scroll to position [568, 1]
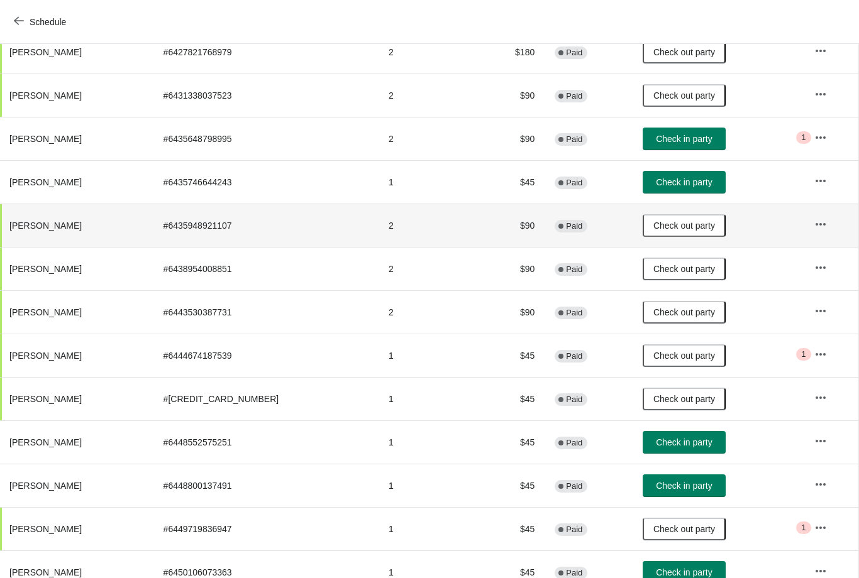
click at [689, 142] on span "Check in party" at bounding box center [684, 139] width 56 height 10
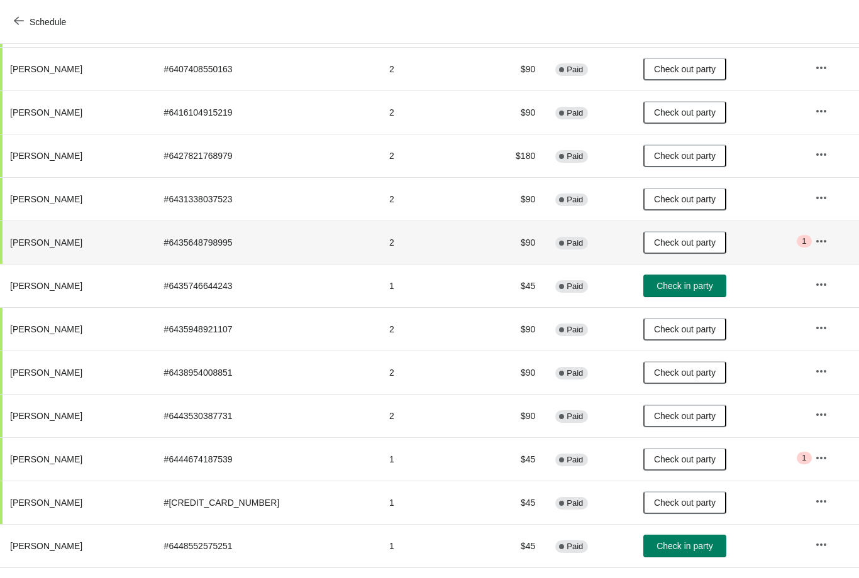
scroll to position [465, 0]
click at [668, 289] on span "Check in party" at bounding box center [684, 285] width 56 height 10
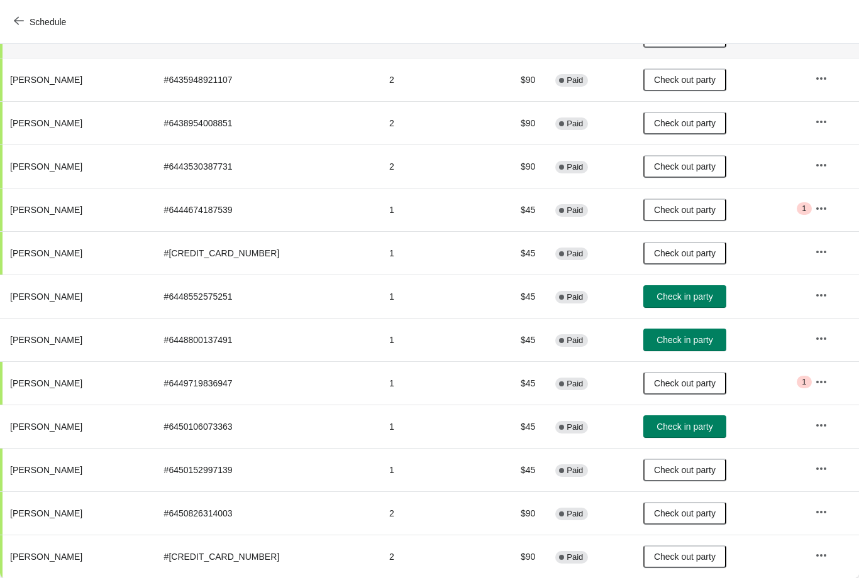
scroll to position [714, 0]
click at [683, 304] on button "Check in party" at bounding box center [684, 296] width 83 height 23
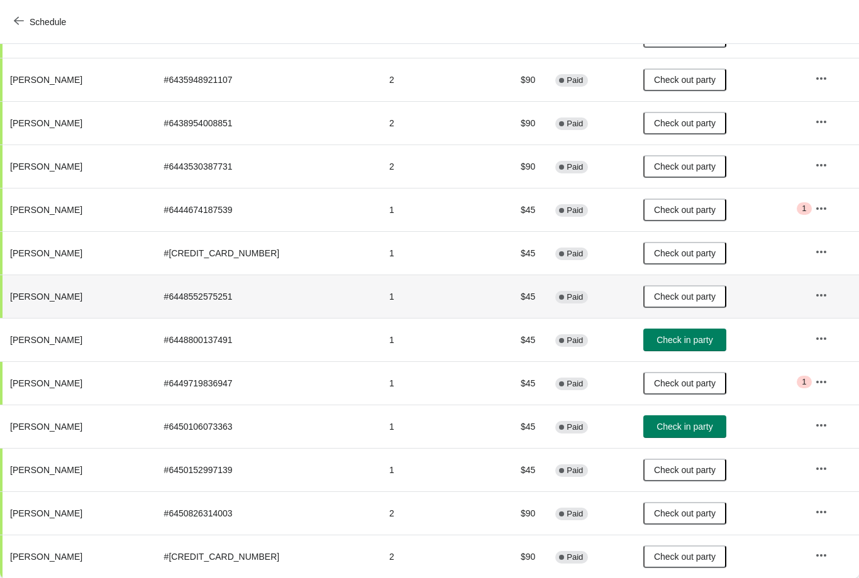
click at [674, 339] on span "Check in party" at bounding box center [684, 340] width 56 height 10
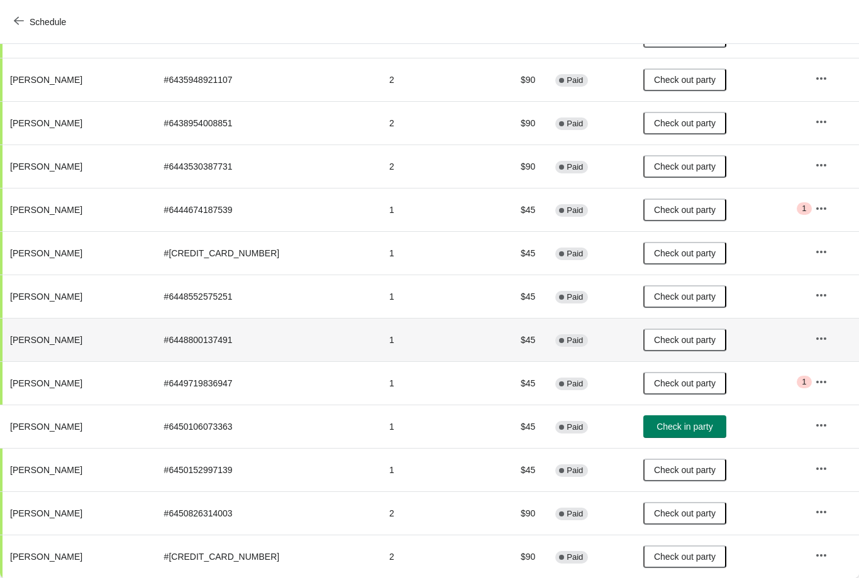
click at [688, 429] on span "Check in party" at bounding box center [684, 427] width 56 height 10
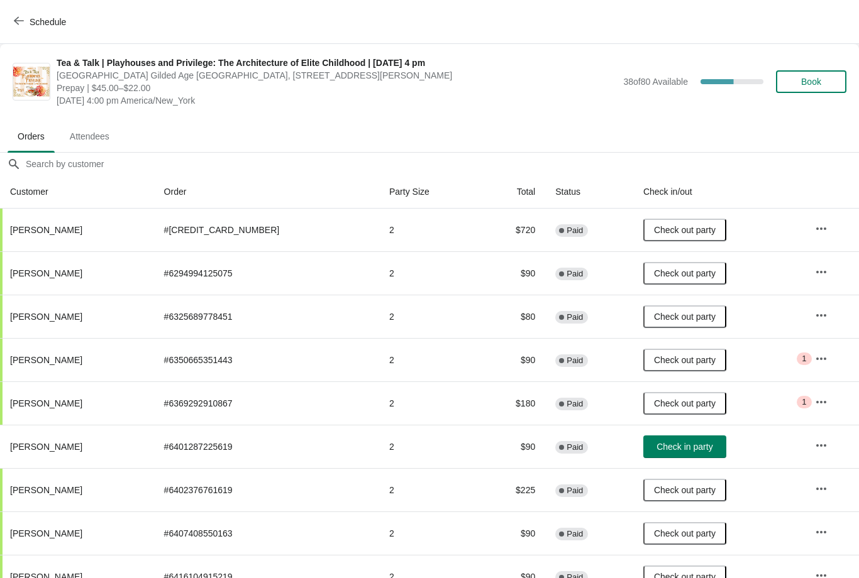
scroll to position [0, 0]
click at [827, 82] on span "Book" at bounding box center [811, 82] width 48 height 10
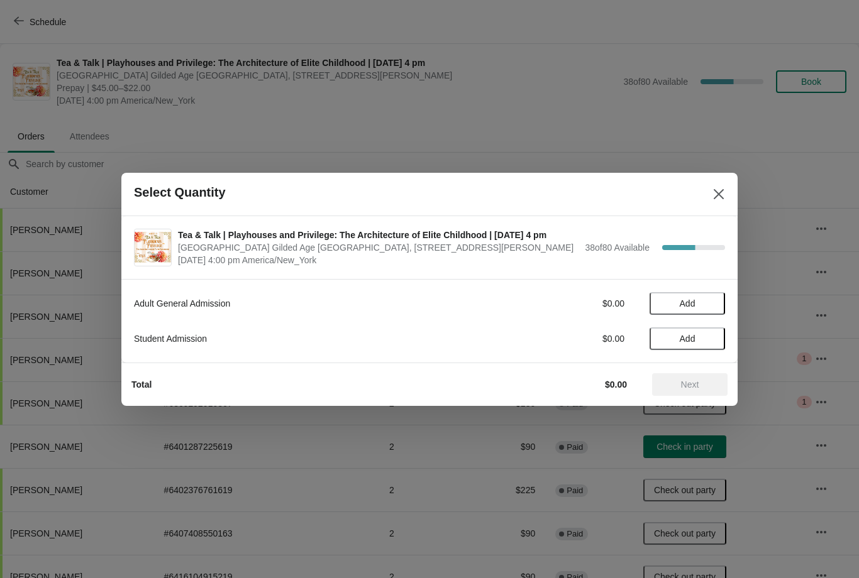
click at [690, 307] on span "Add" at bounding box center [688, 304] width 16 height 10
click at [707, 385] on span "Next" at bounding box center [689, 385] width 55 height 10
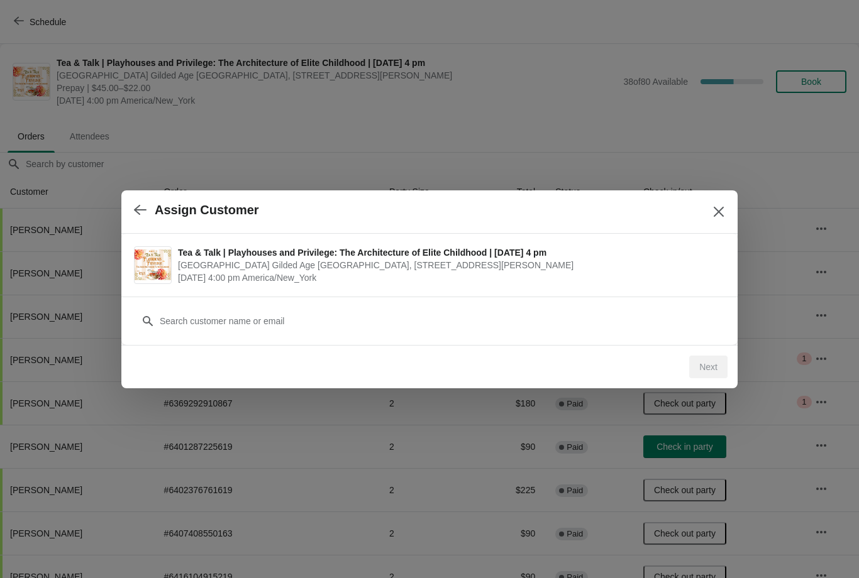
click at [716, 209] on icon "Close" at bounding box center [718, 211] width 10 height 10
